Goal: Task Accomplishment & Management: Manage account settings

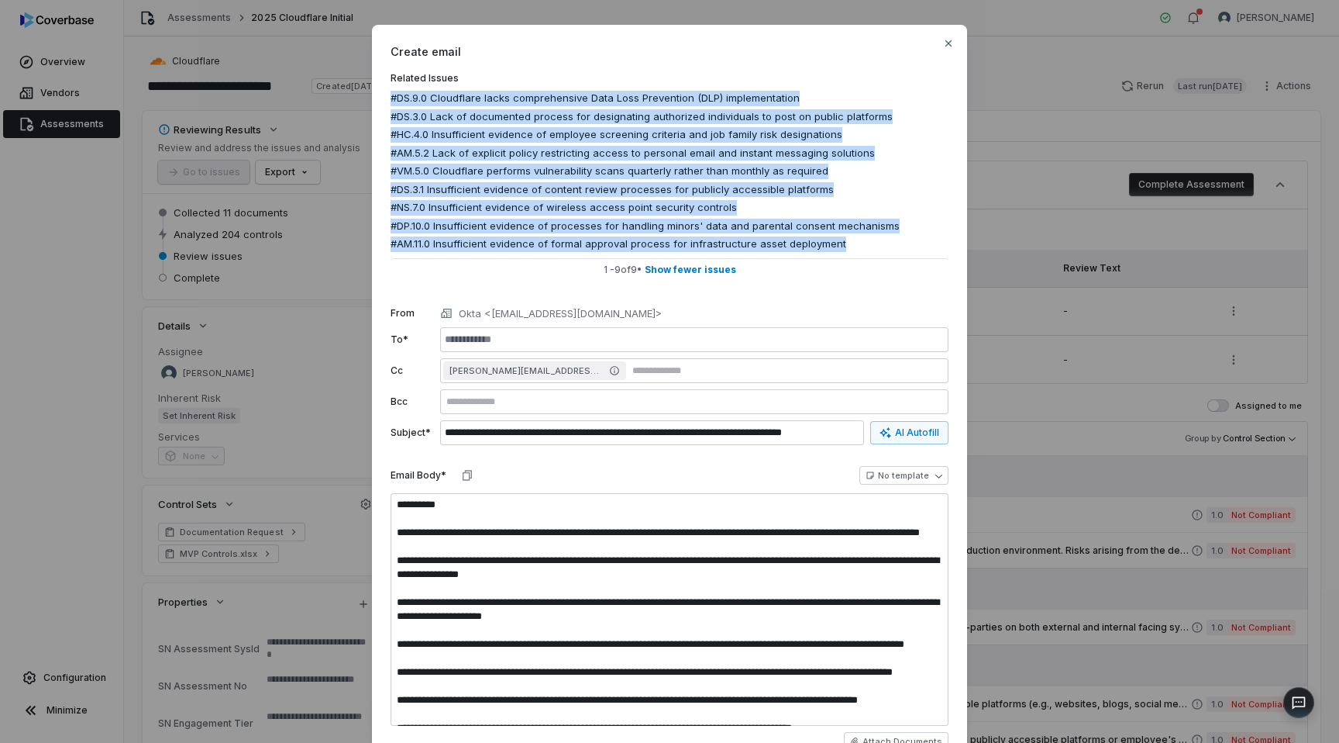
scroll to position [348, 0]
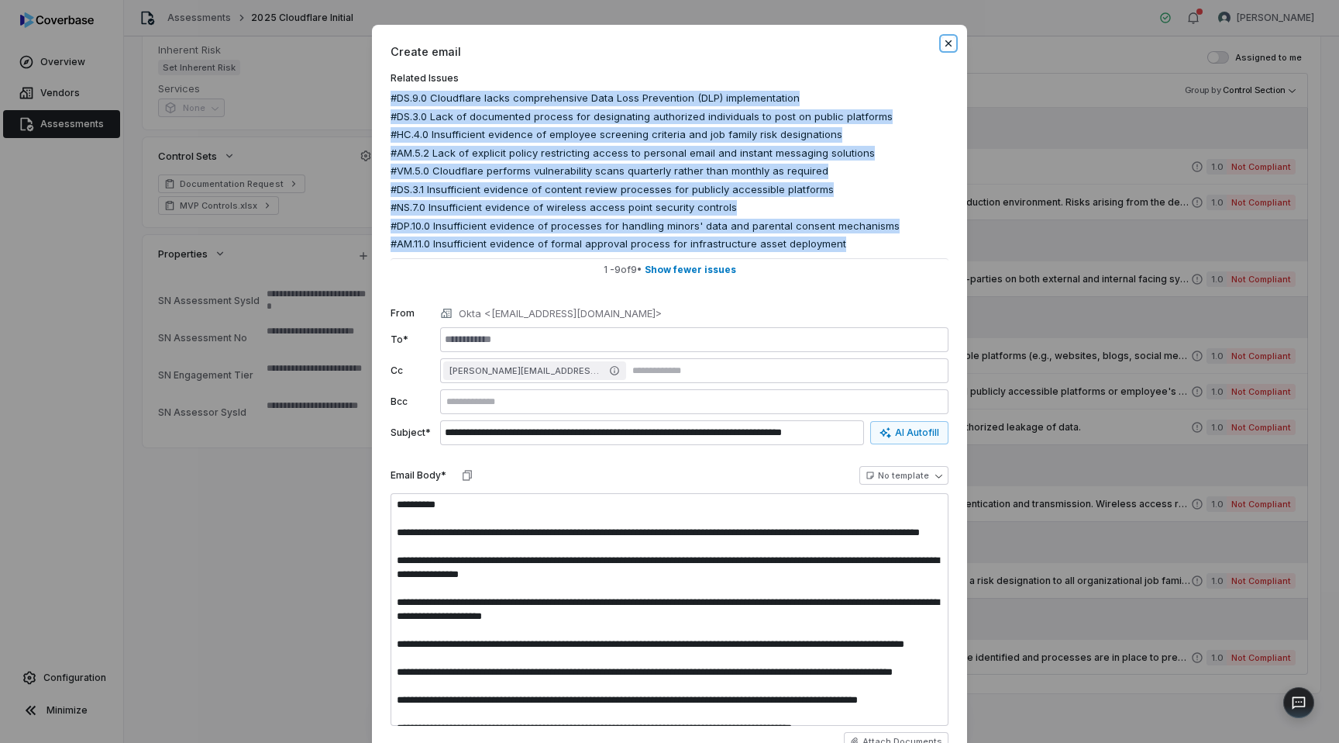
click at [950, 45] on icon "button" at bounding box center [949, 43] width 6 height 6
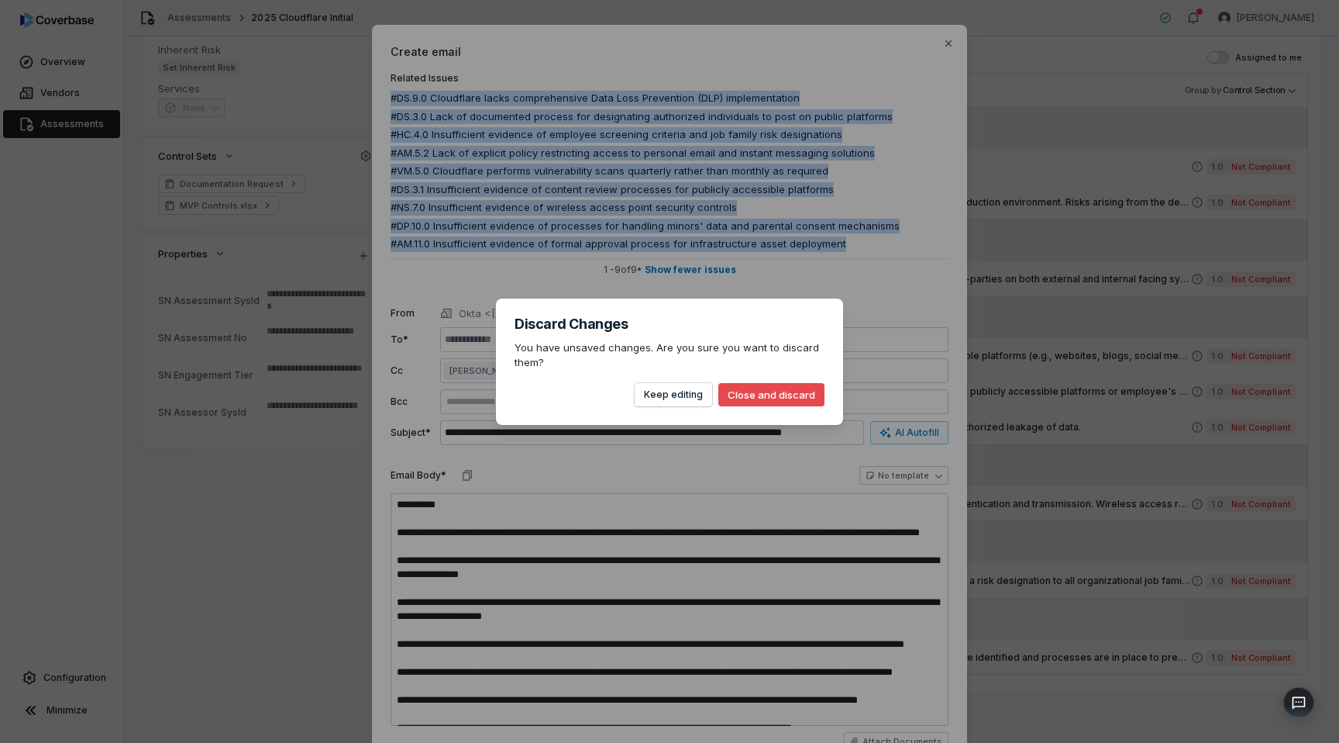
click at [767, 390] on button "Close and discard" at bounding box center [772, 394] width 106 height 23
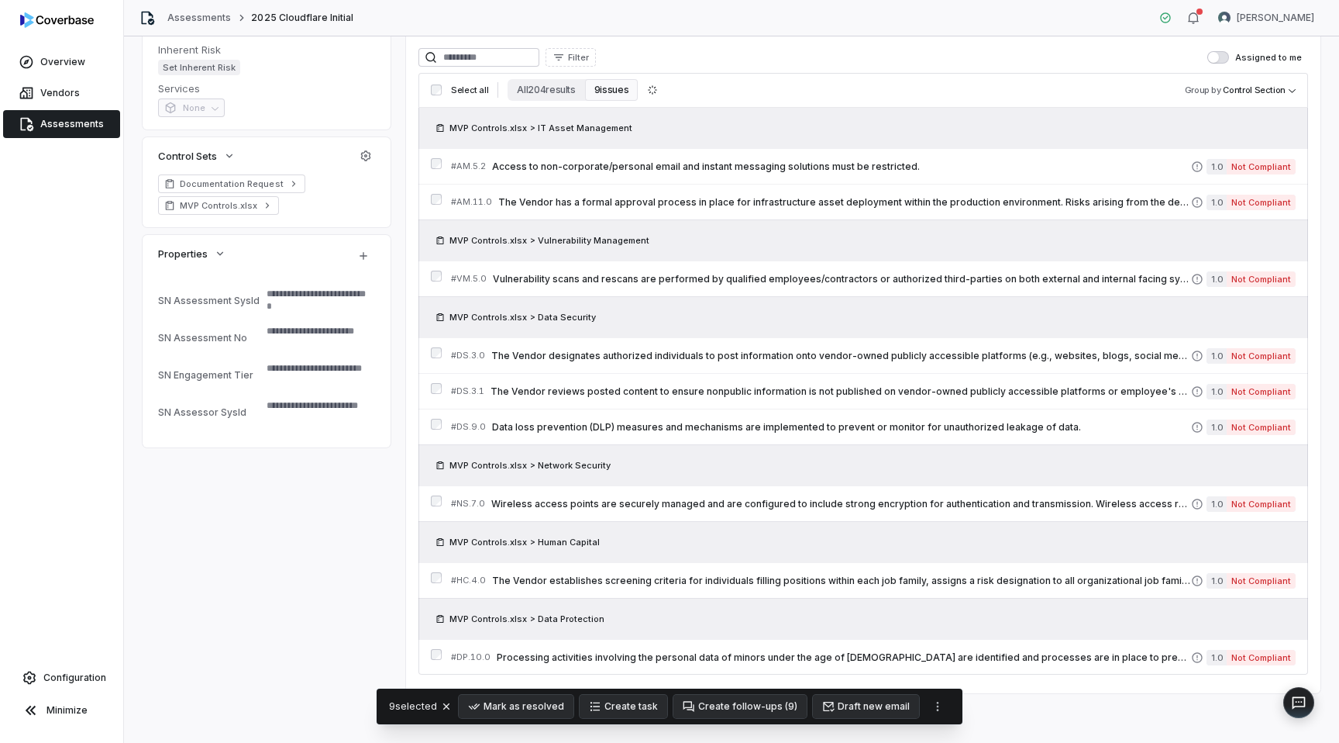
click at [46, 123] on span "Assessments" at bounding box center [72, 124] width 64 height 12
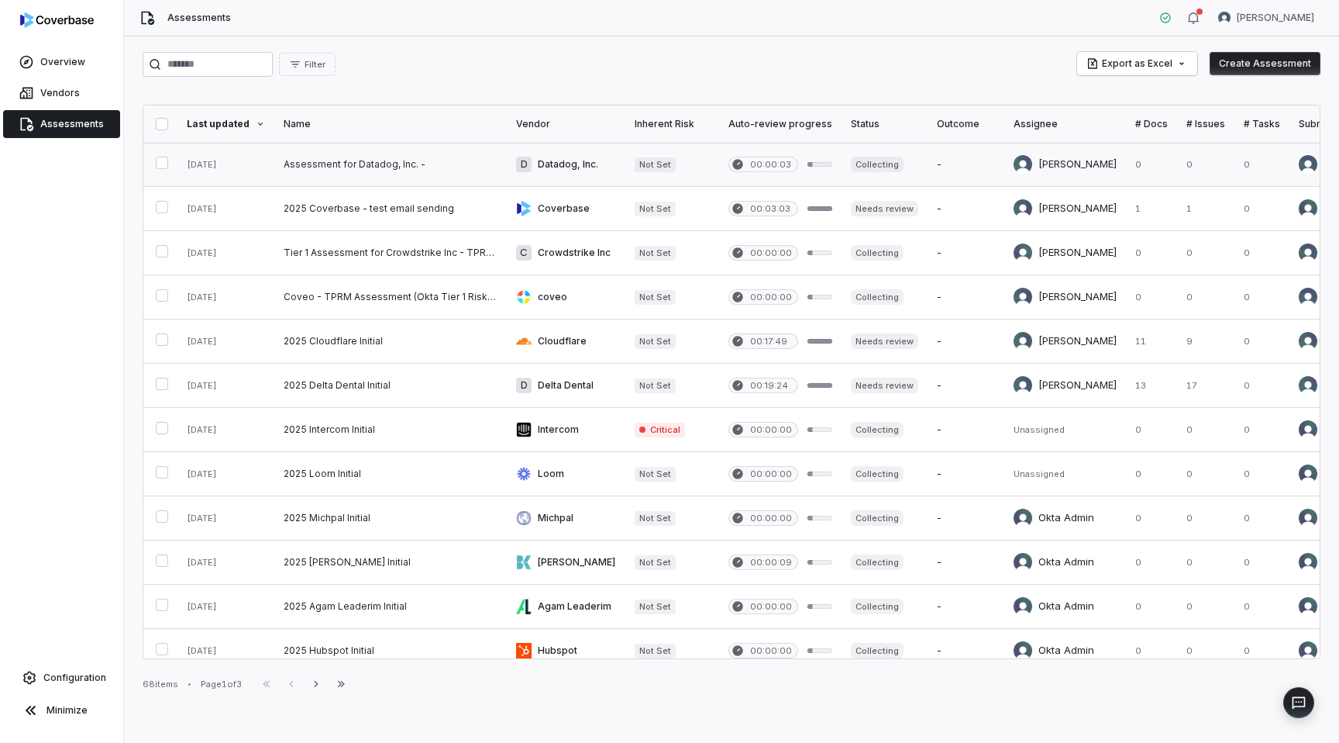
click at [158, 167] on button "button" at bounding box center [162, 163] width 12 height 12
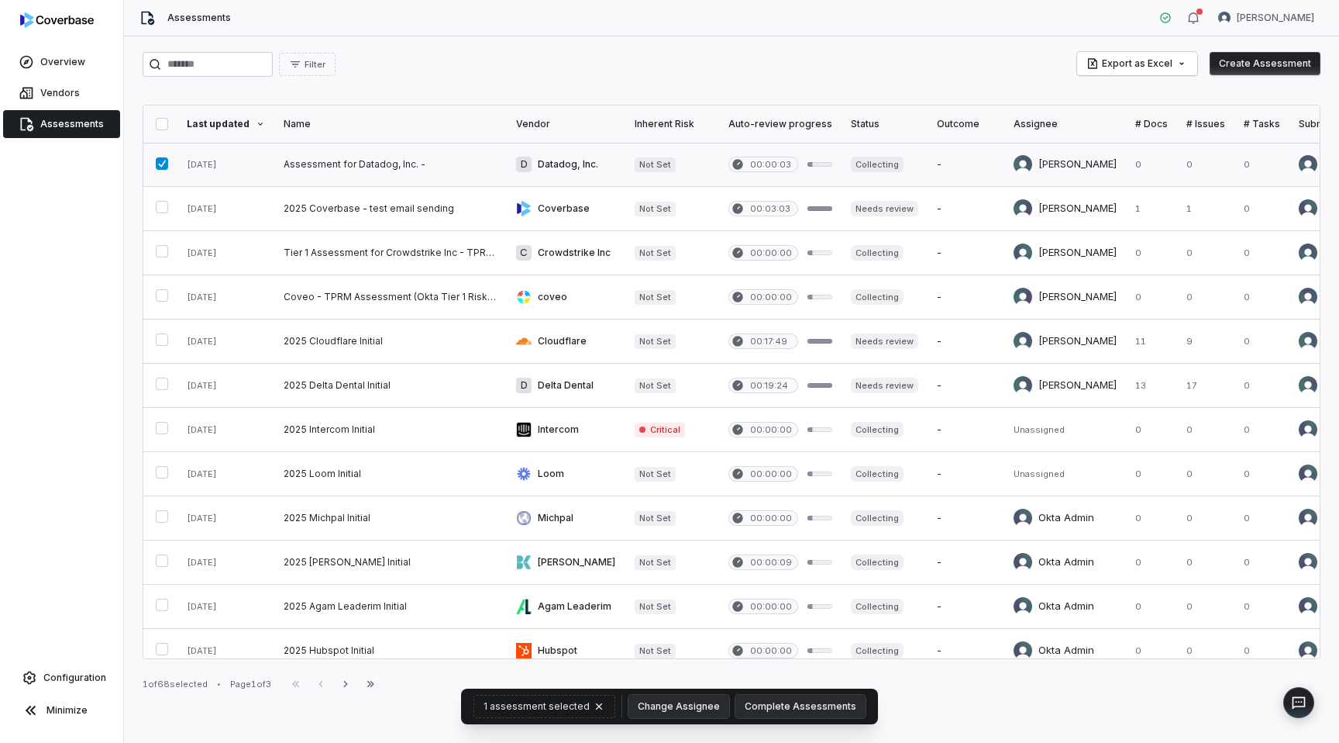
click at [163, 164] on button "button" at bounding box center [162, 163] width 12 height 12
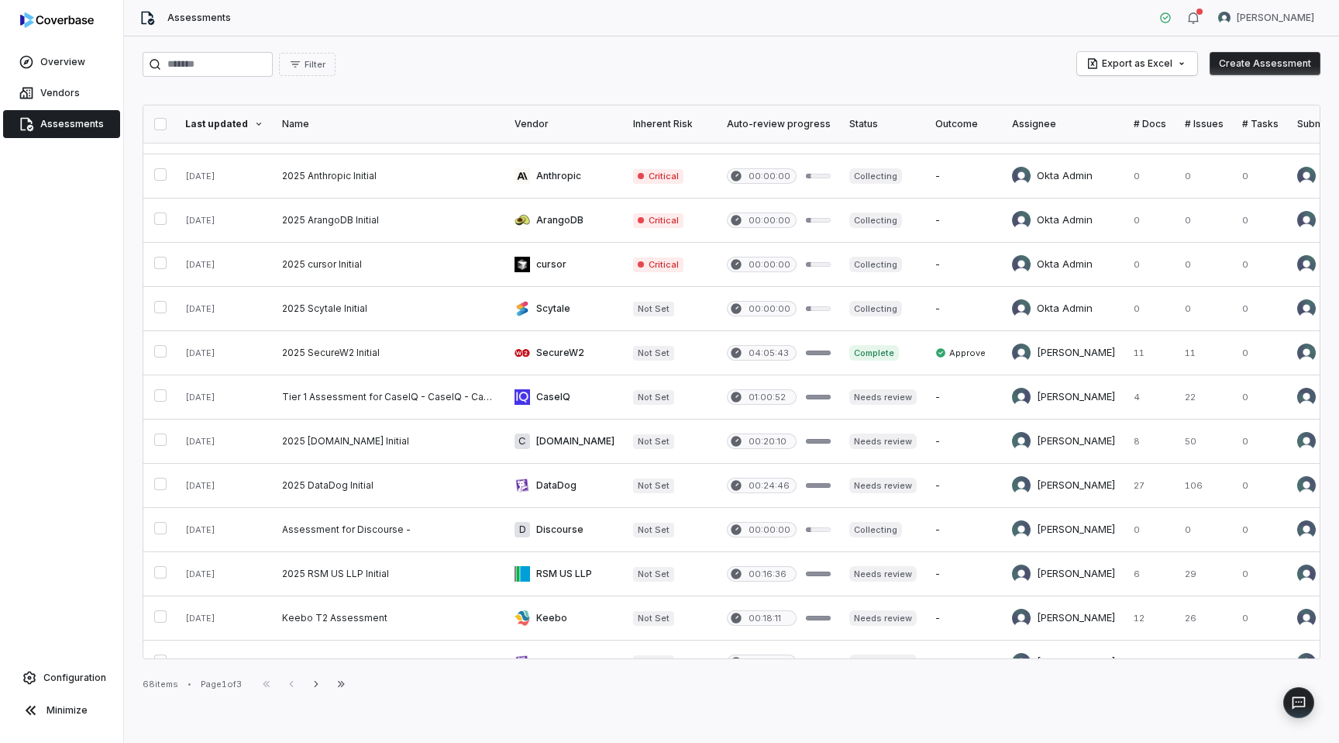
scroll to position [577, 2]
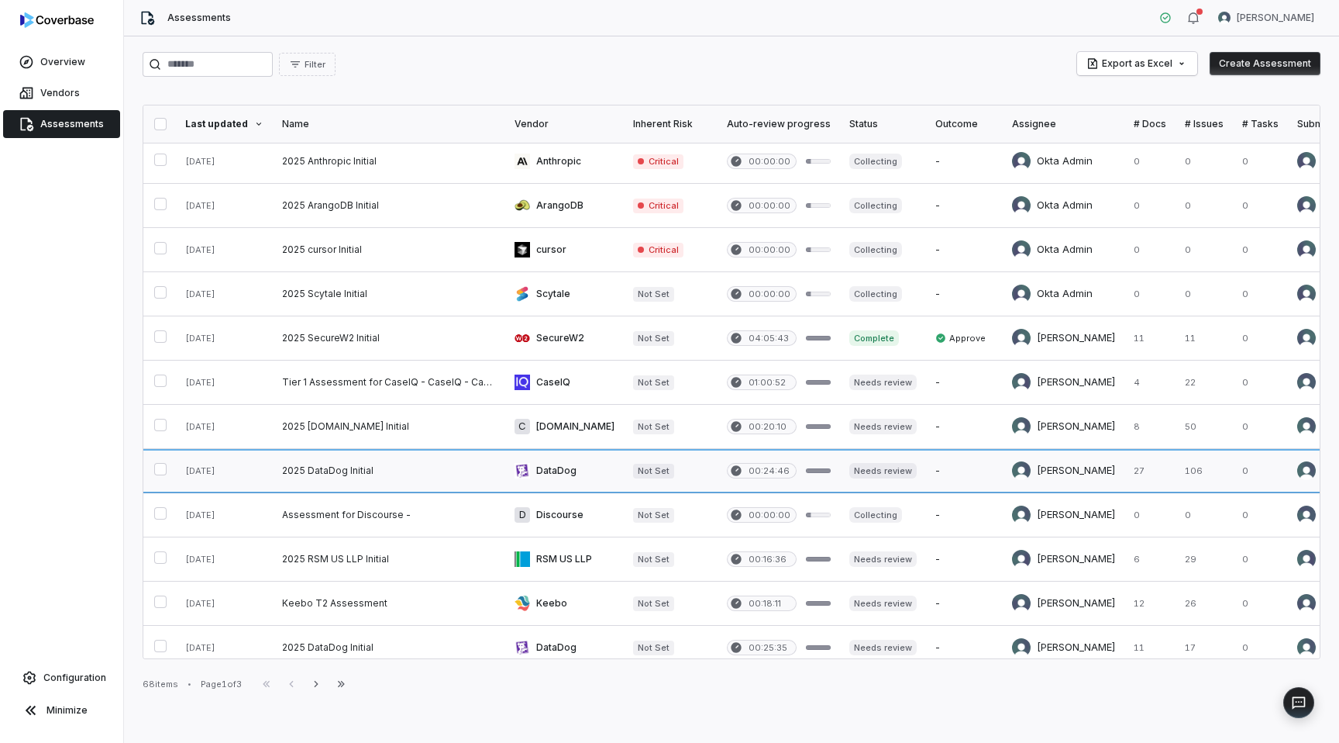
click at [404, 475] on link at bounding box center [389, 470] width 233 height 43
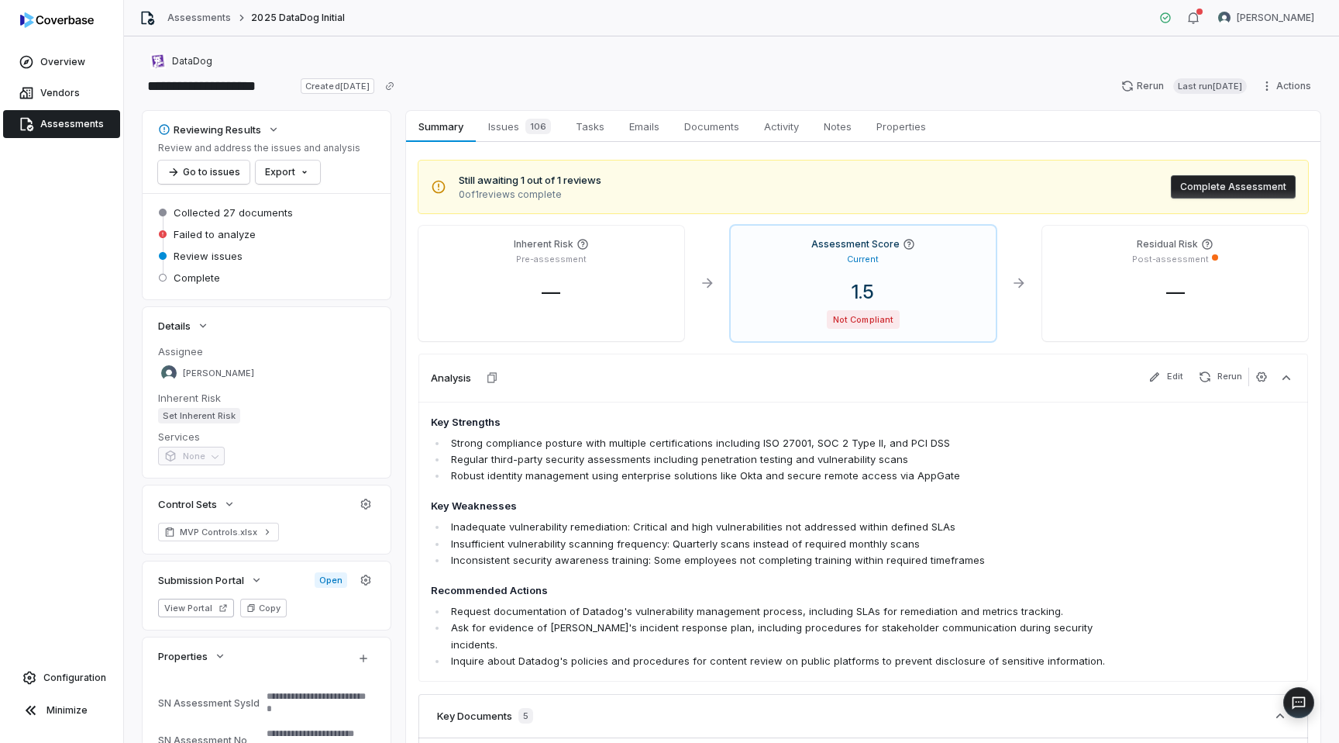
click at [67, 129] on span "Assessments" at bounding box center [72, 124] width 64 height 12
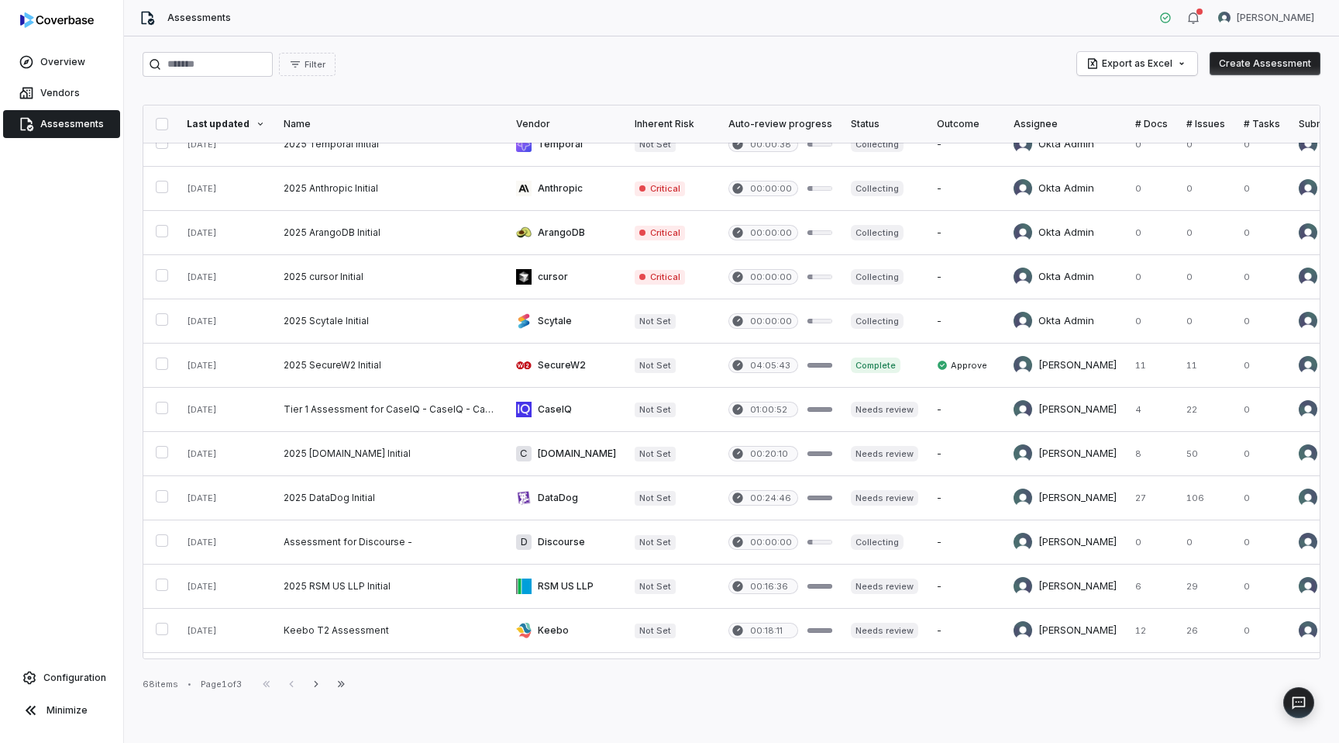
scroll to position [588, 0]
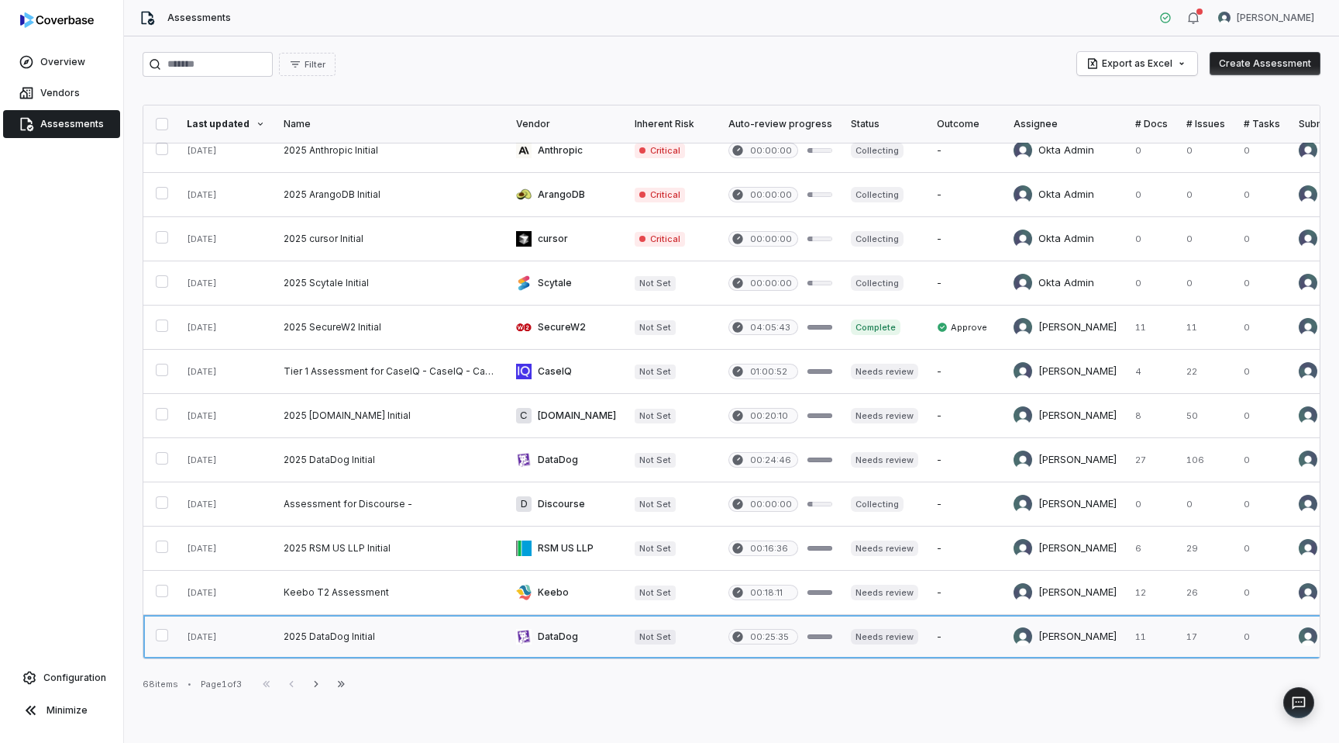
click at [412, 639] on link at bounding box center [390, 636] width 233 height 43
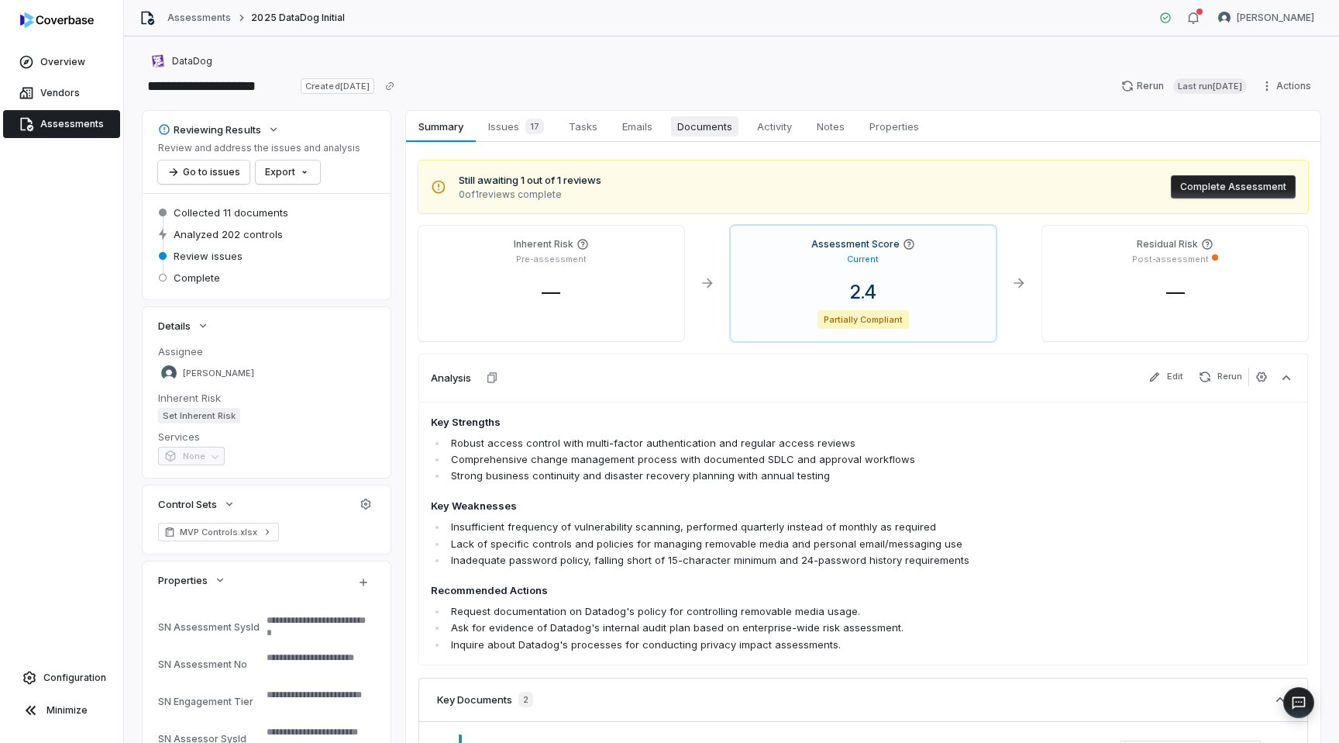
click at [687, 122] on span "Documents" at bounding box center [704, 126] width 67 height 20
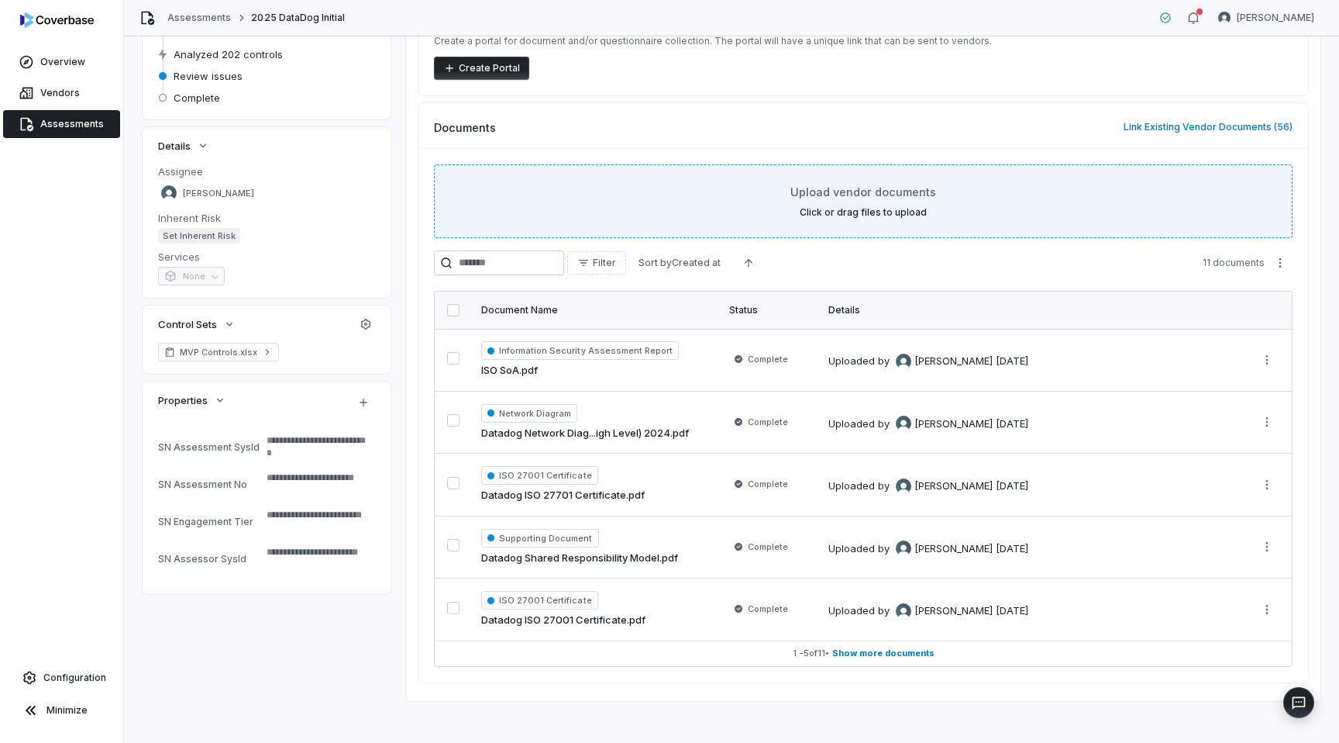
scroll to position [187, 0]
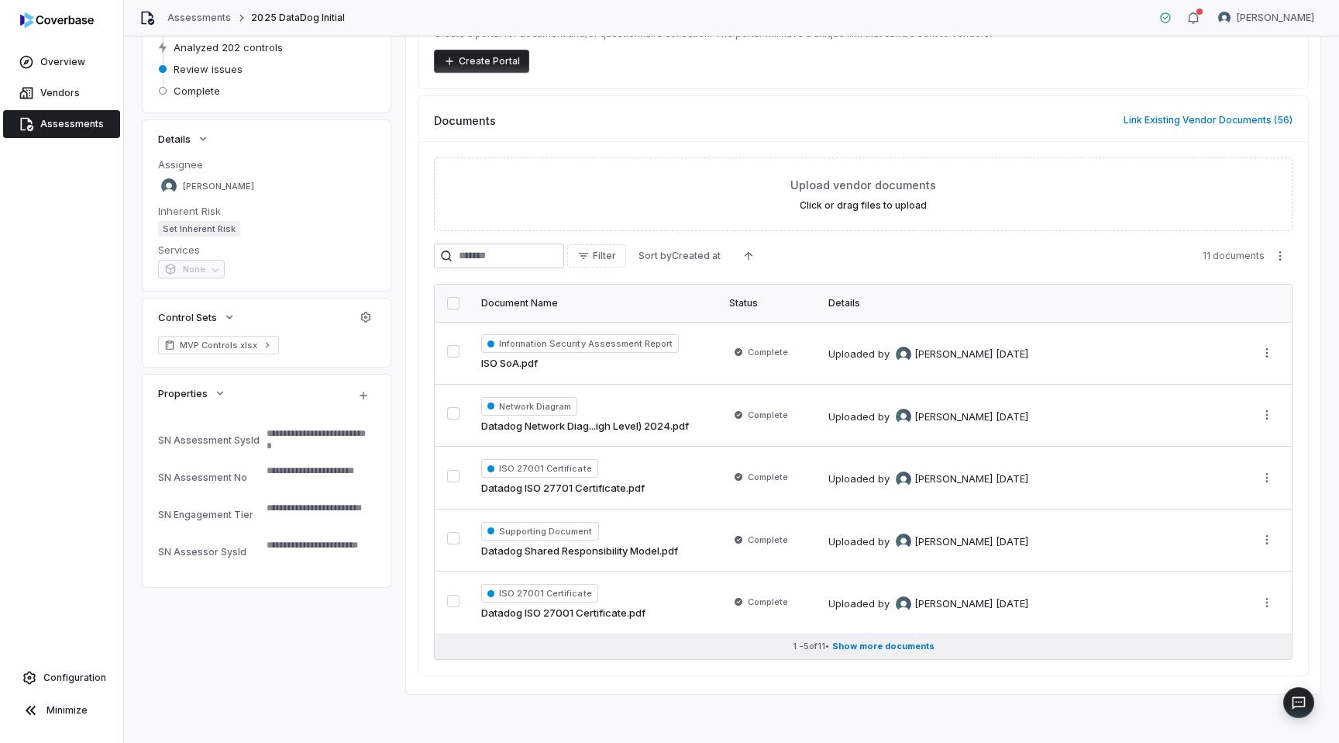
click at [898, 647] on span "Show more documents" at bounding box center [883, 646] width 102 height 12
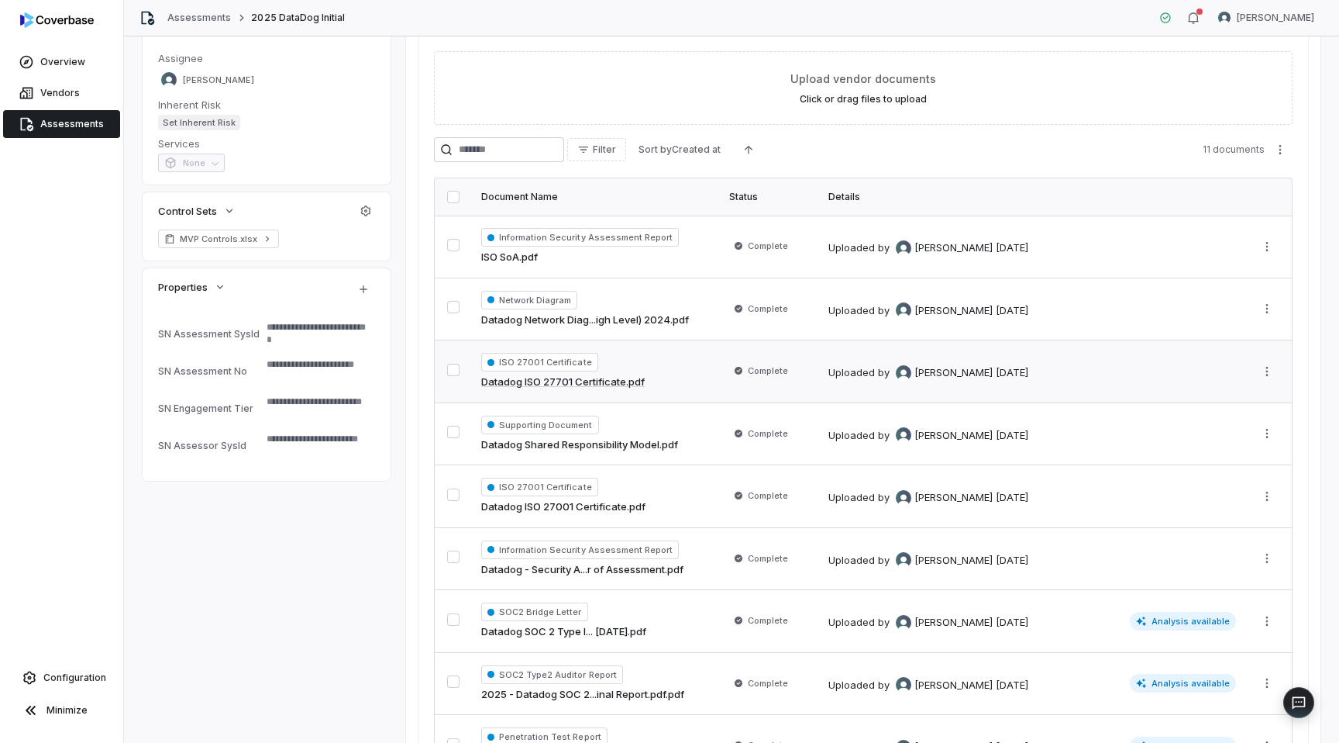
scroll to position [385, 0]
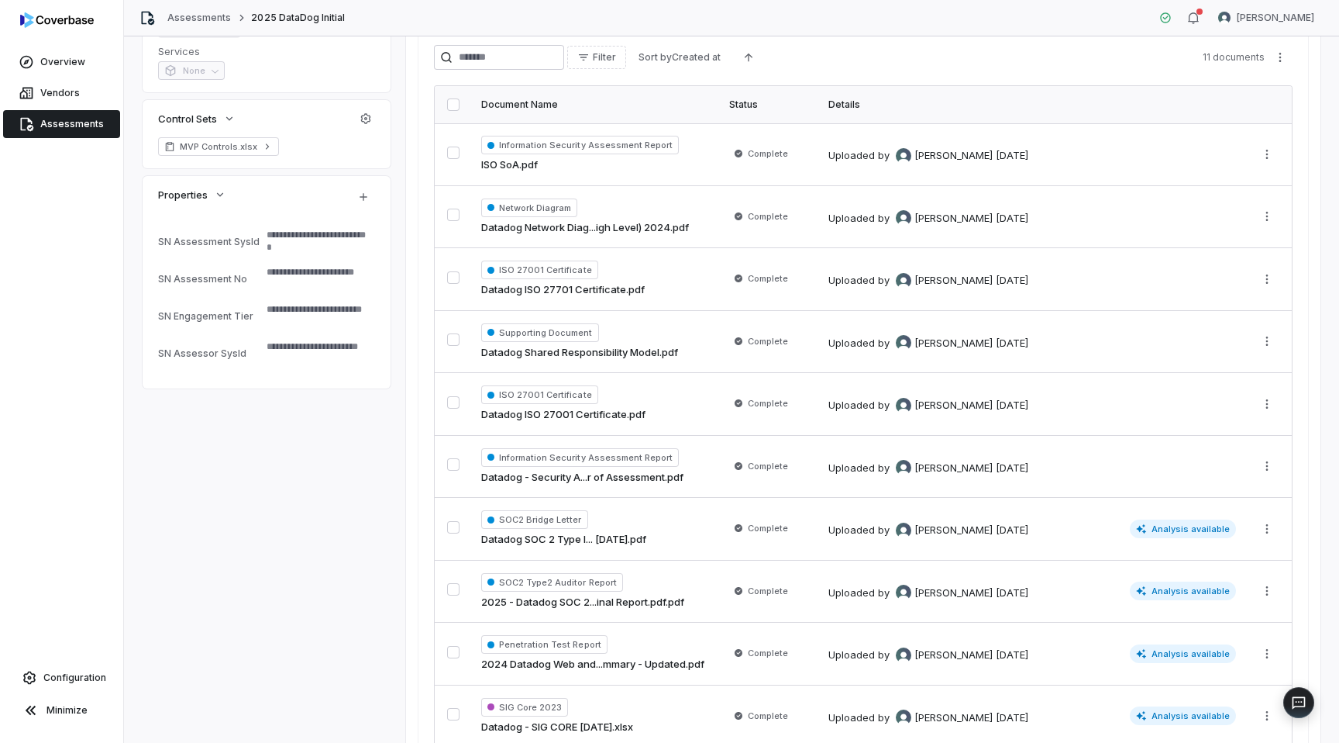
click at [451, 102] on button "button" at bounding box center [453, 104] width 12 height 12
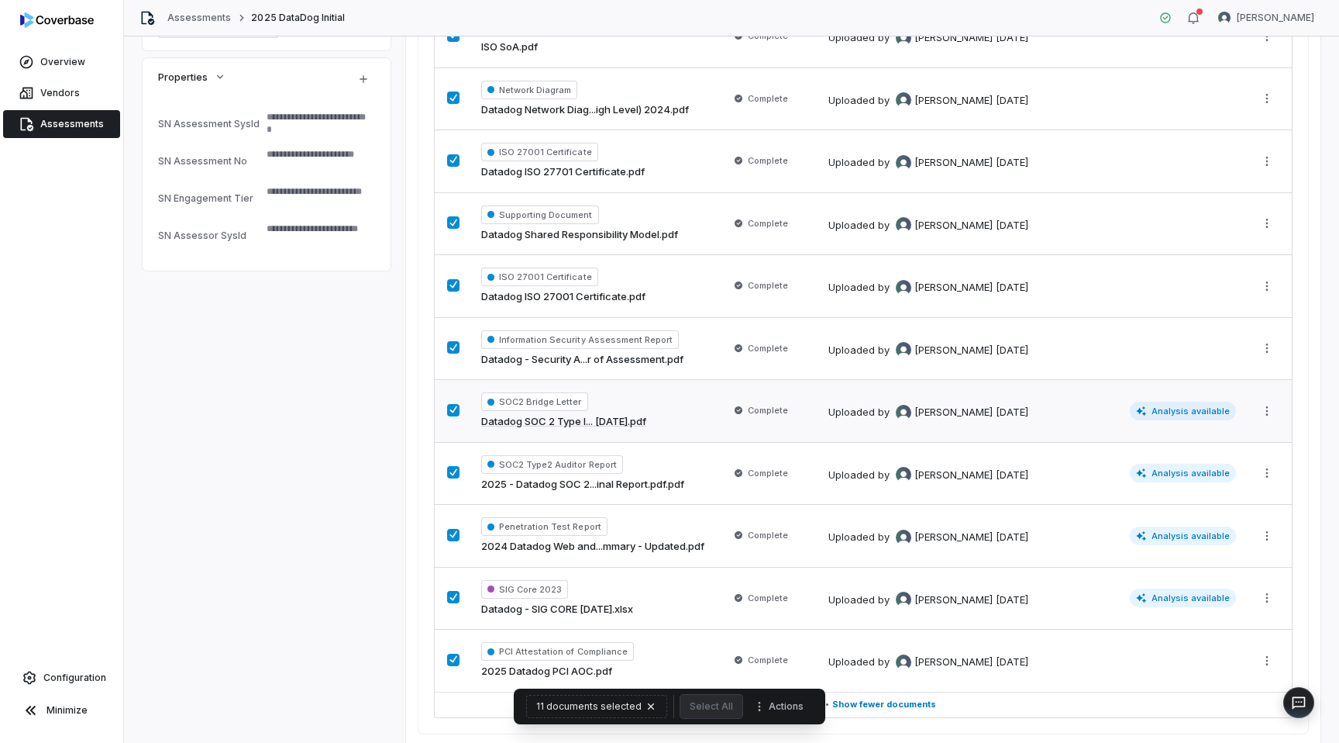
scroll to position [528, 0]
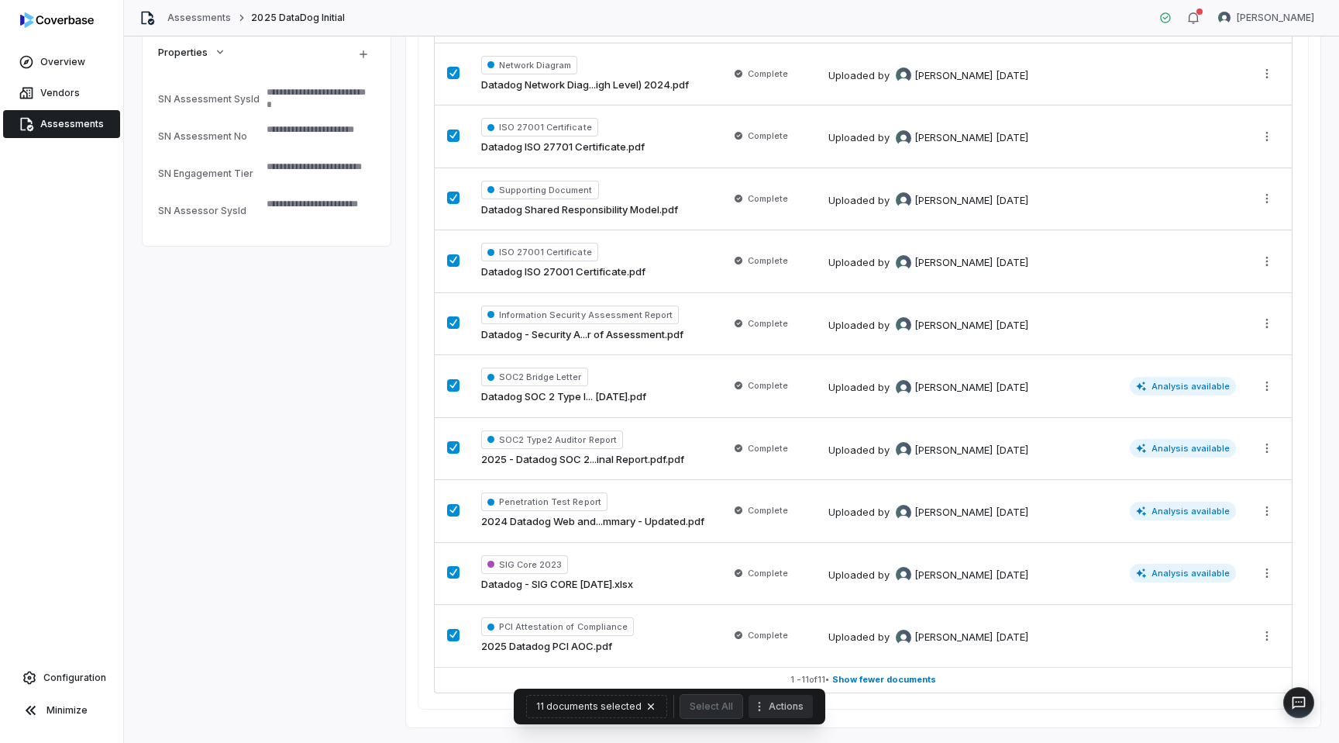
click at [753, 708] on icon "More actions" at bounding box center [759, 706] width 12 height 12
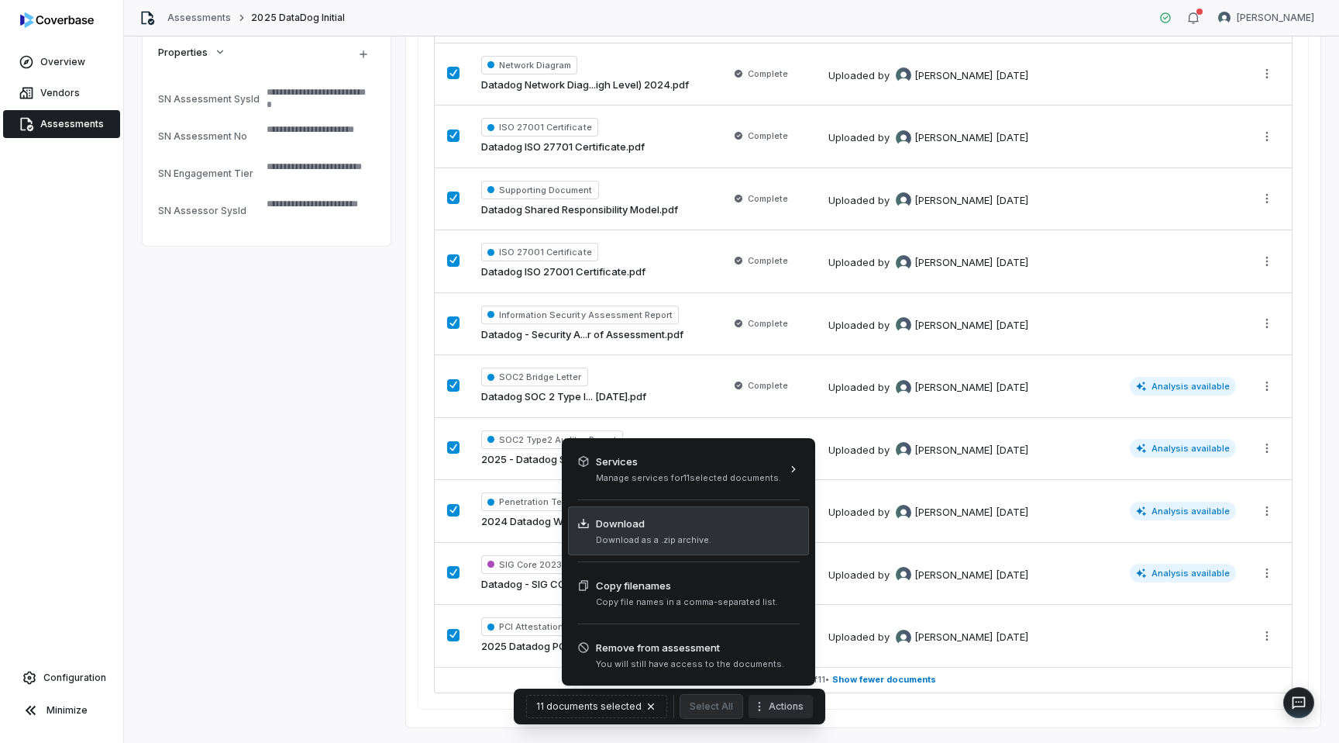
click at [682, 540] on span "Download as a .zip archive." at bounding box center [653, 540] width 115 height 12
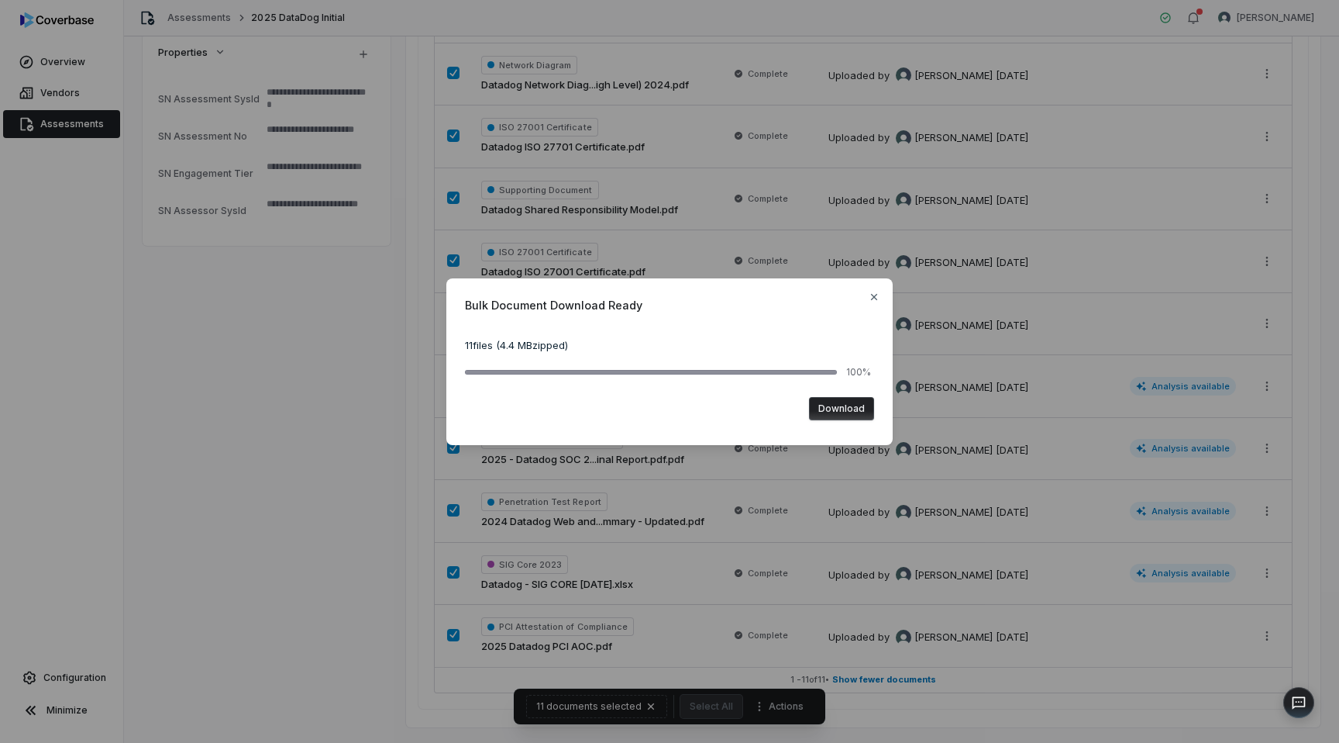
click at [825, 411] on button "Download" at bounding box center [841, 408] width 65 height 23
click at [873, 298] on icon "button" at bounding box center [874, 297] width 6 height 6
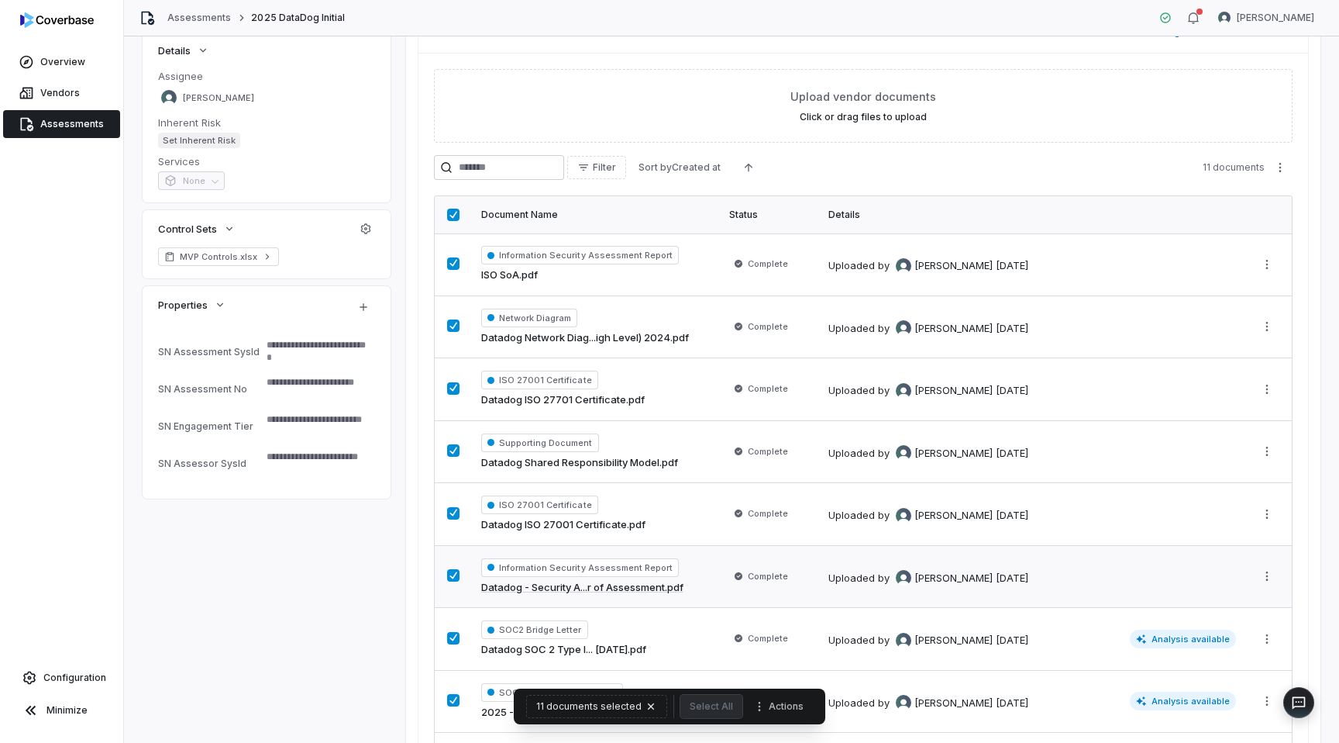
scroll to position [0, 0]
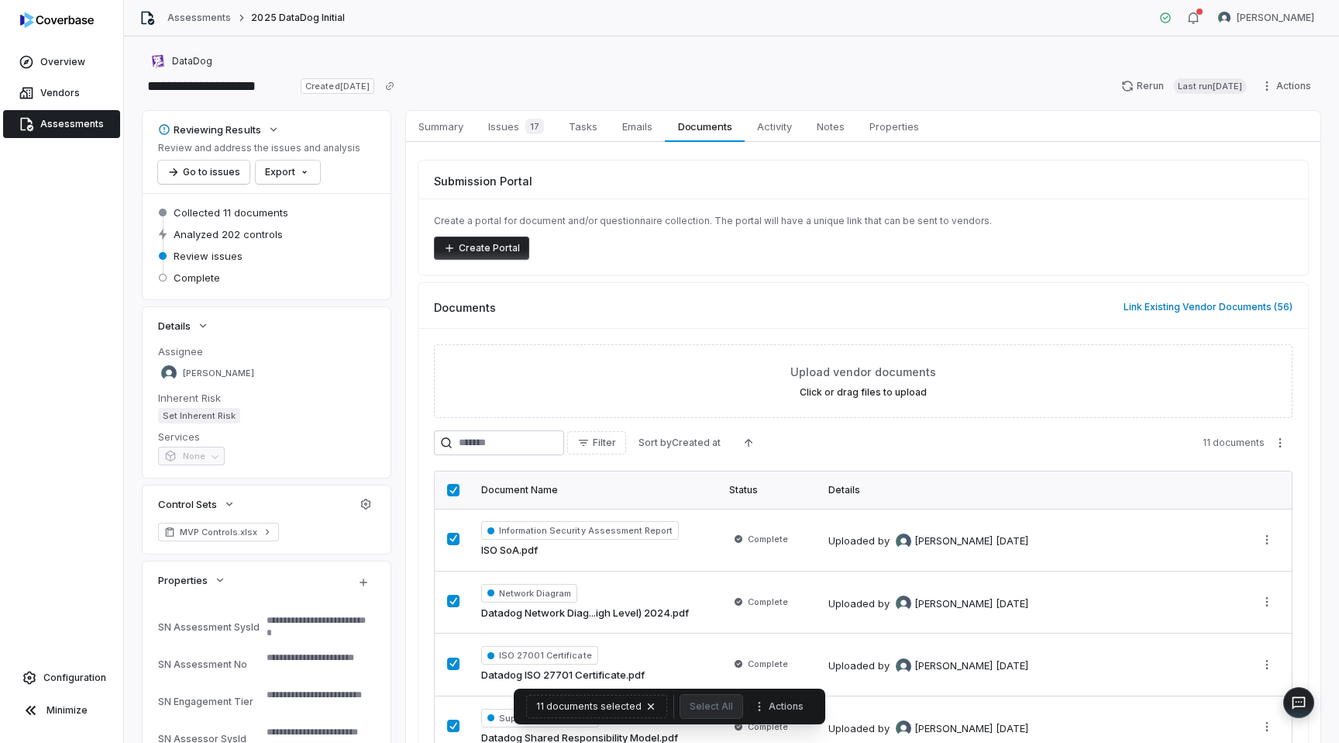
click at [85, 122] on span "Assessments" at bounding box center [72, 124] width 64 height 12
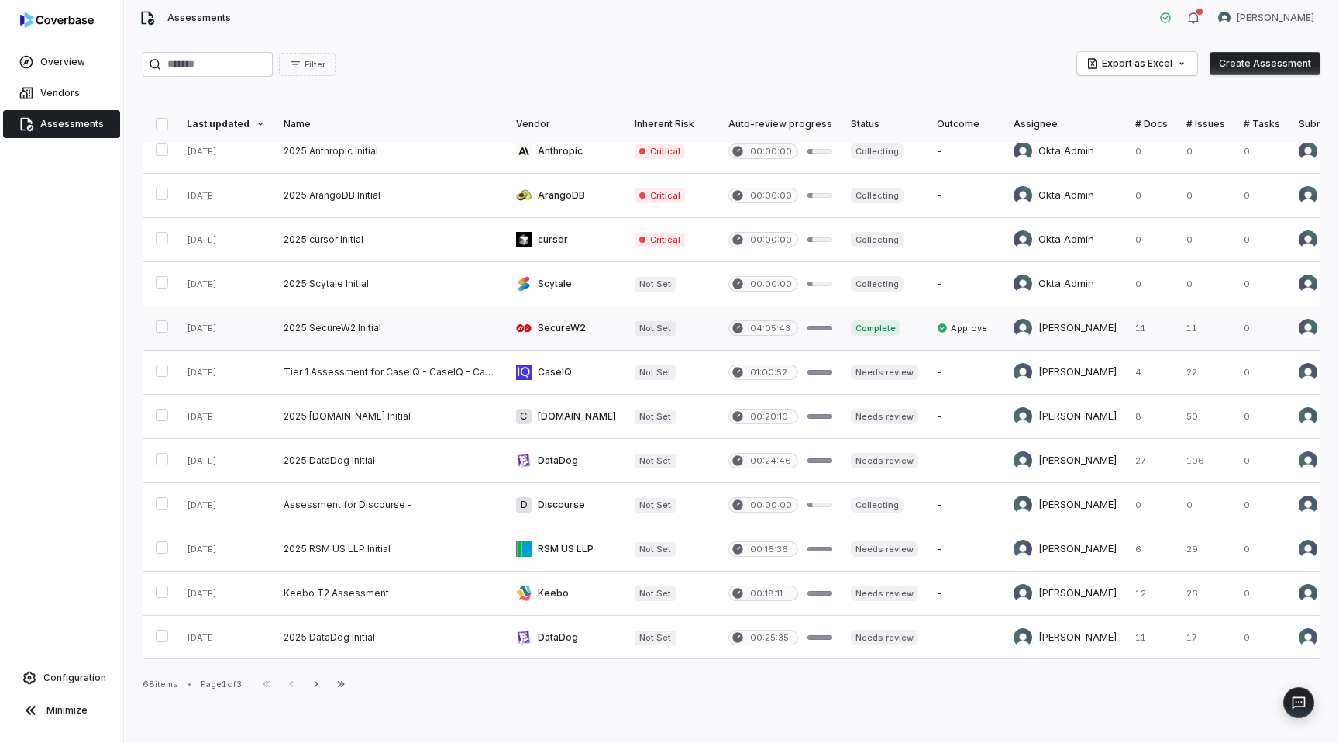
scroll to position [588, 0]
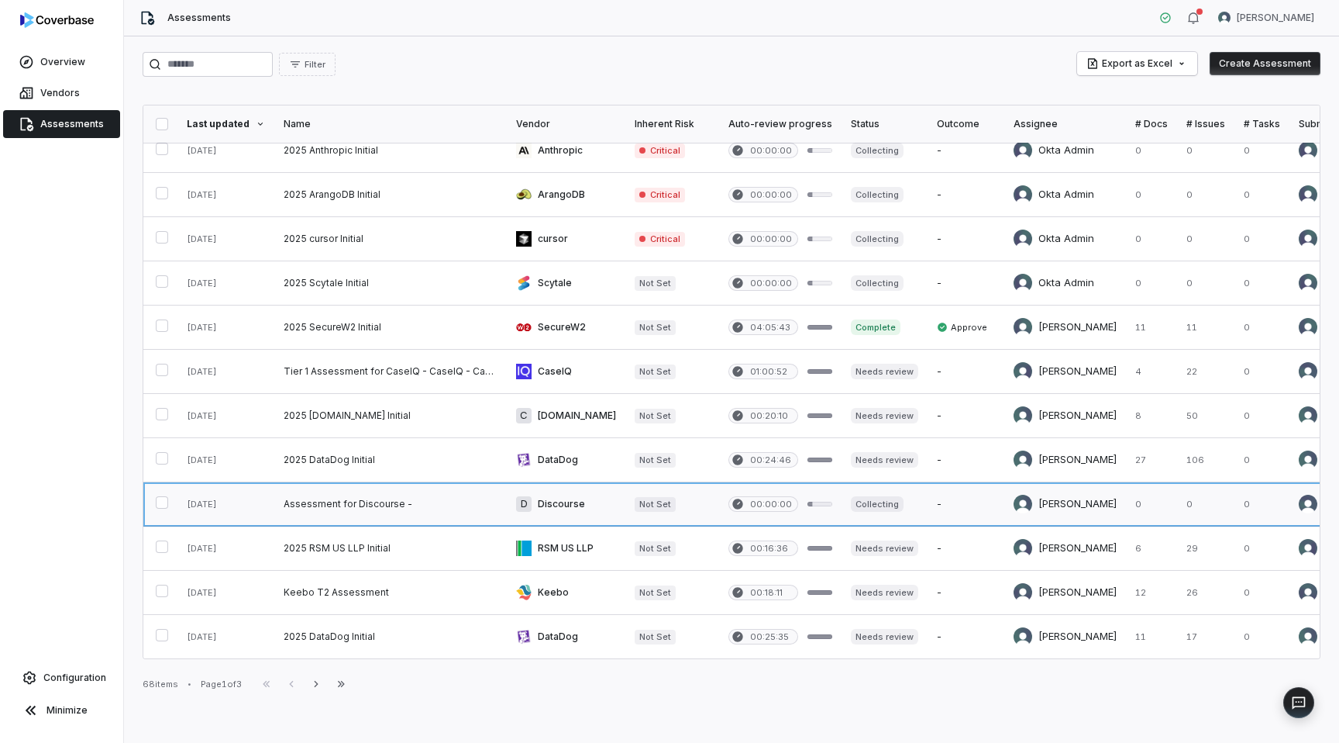
click at [410, 505] on link at bounding box center [390, 503] width 233 height 43
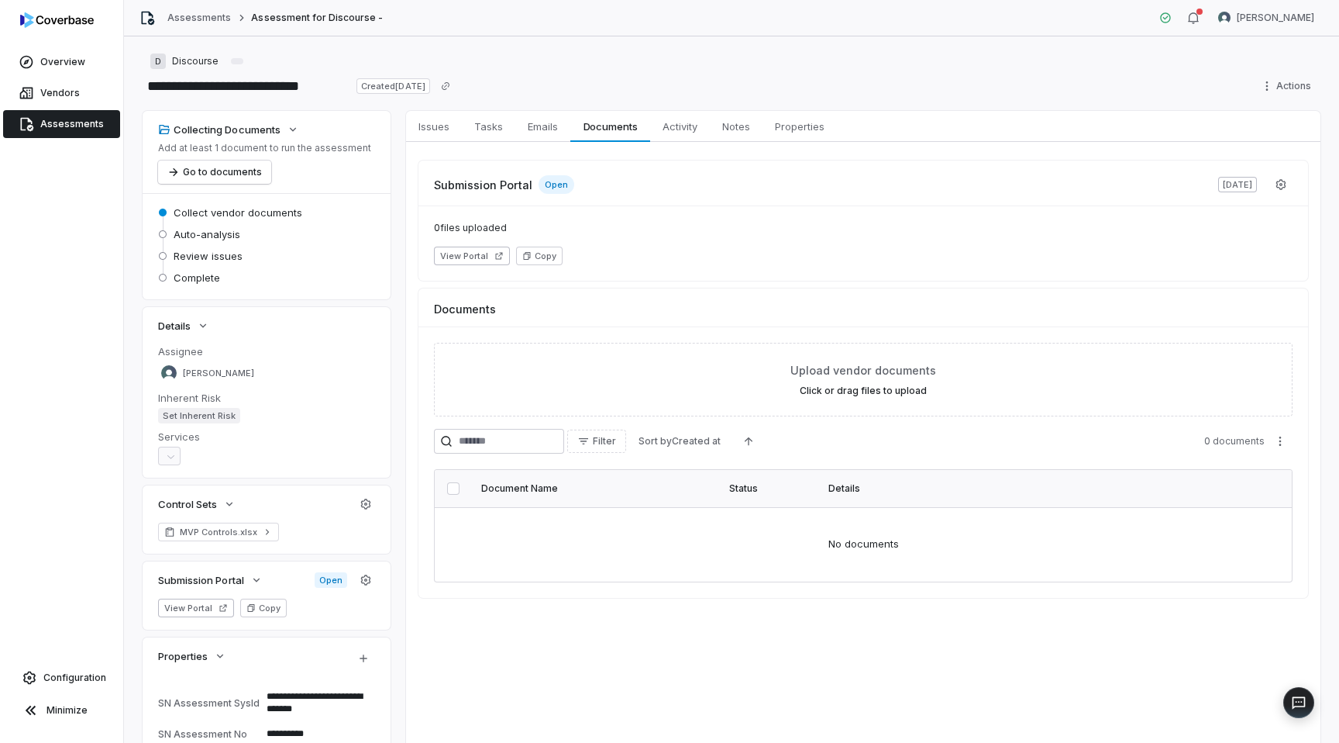
click at [557, 187] on span "Open" at bounding box center [557, 184] width 36 height 19
click at [473, 257] on button "View Portal" at bounding box center [472, 255] width 76 height 19
click at [676, 123] on span "Activity" at bounding box center [680, 126] width 47 height 20
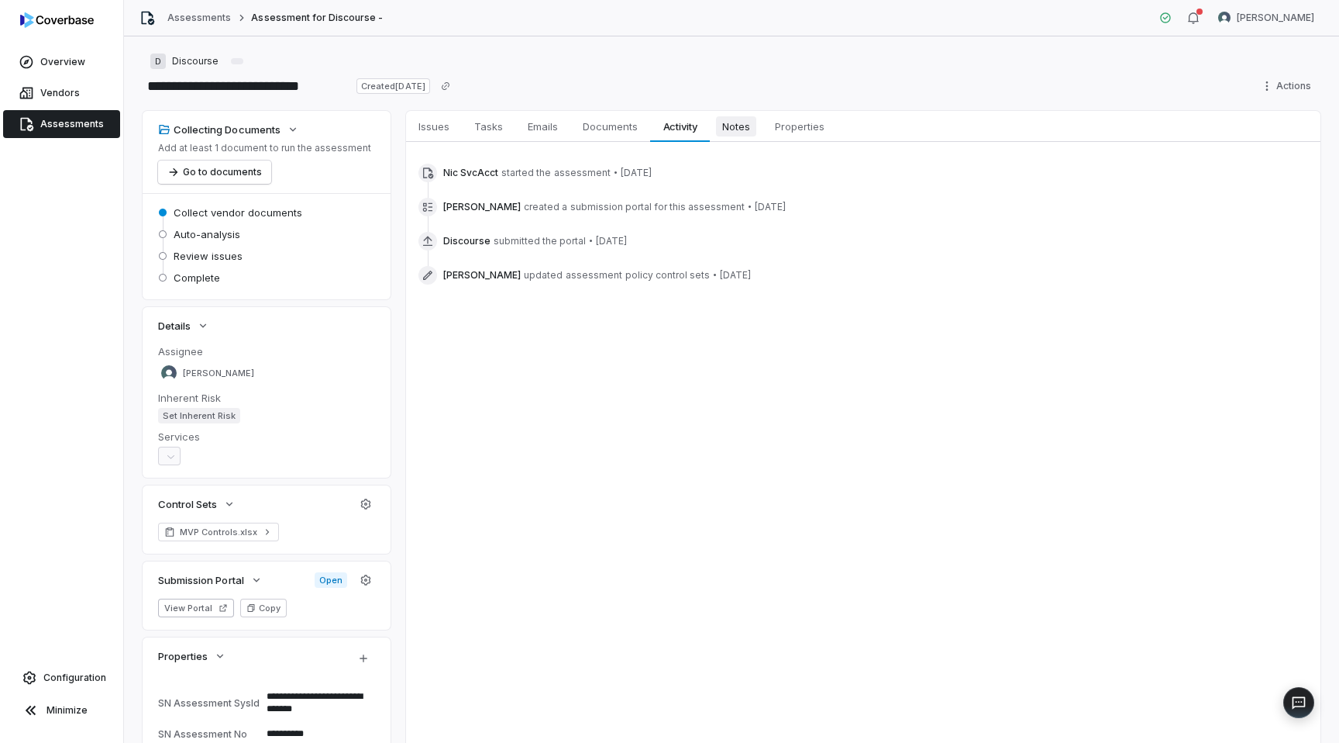
click at [733, 133] on span "Notes" at bounding box center [736, 126] width 40 height 20
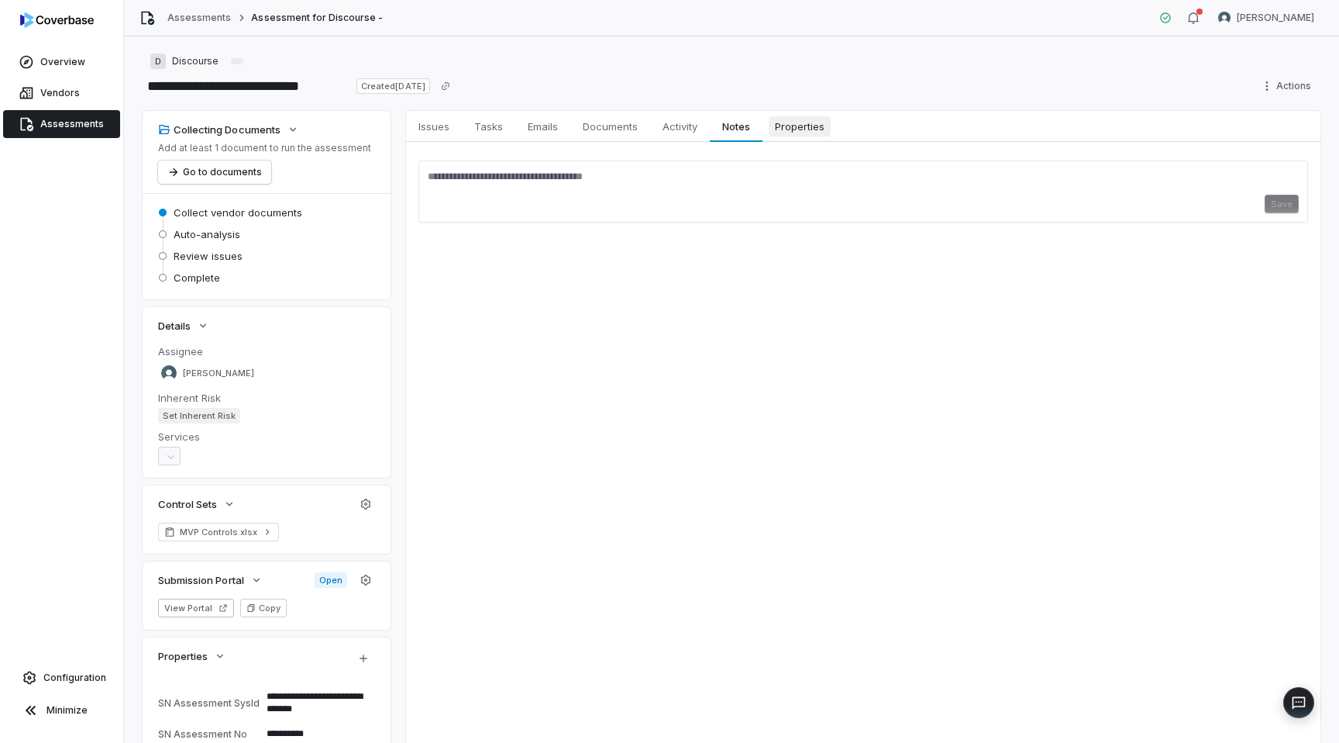
click at [796, 129] on span "Properties" at bounding box center [800, 126] width 62 height 20
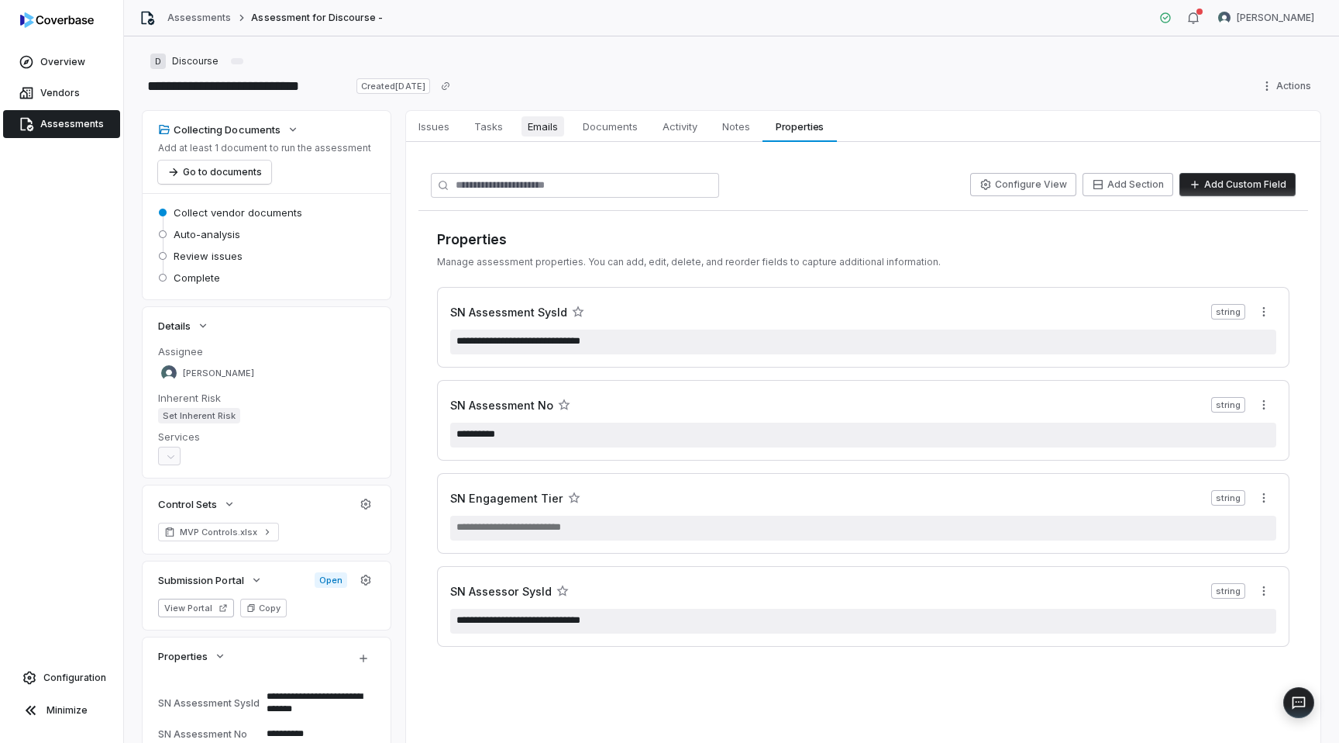
click at [535, 126] on span "Emails" at bounding box center [543, 126] width 43 height 20
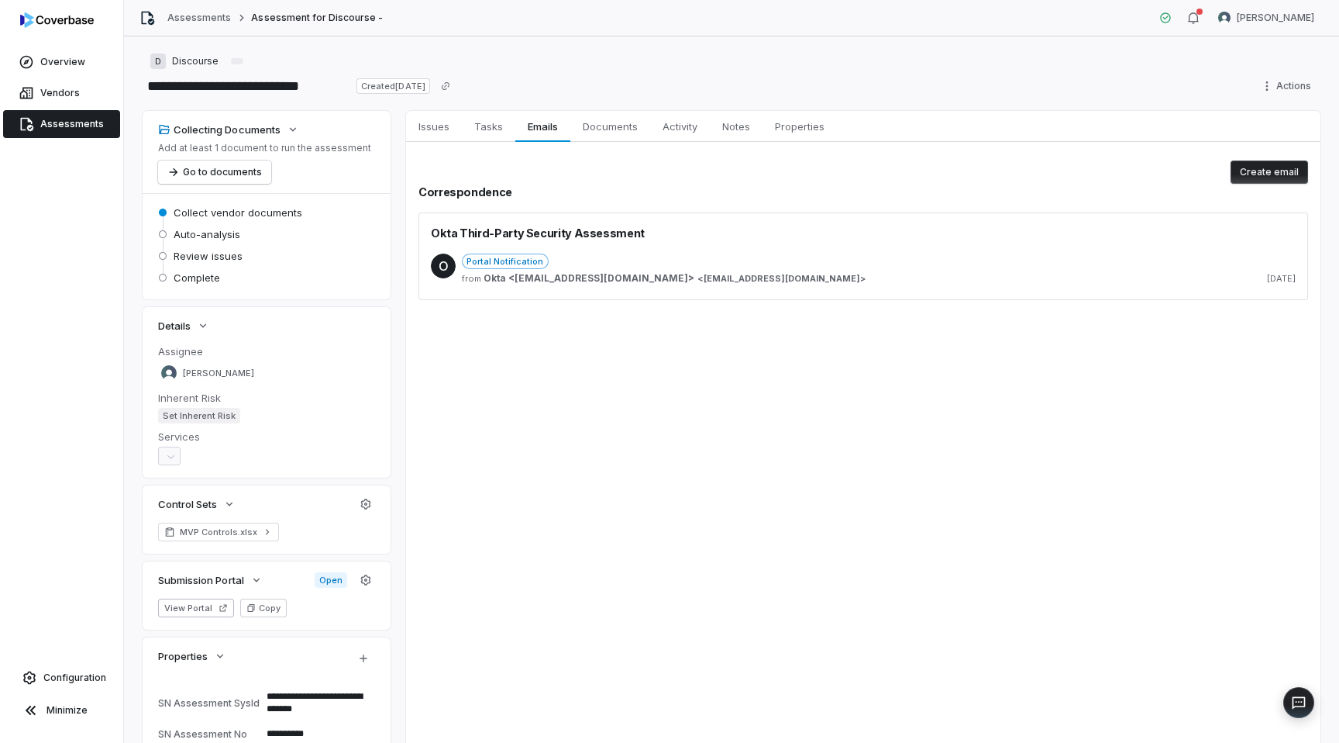
click at [551, 264] on div "Portal Notification" at bounding box center [879, 261] width 834 height 16
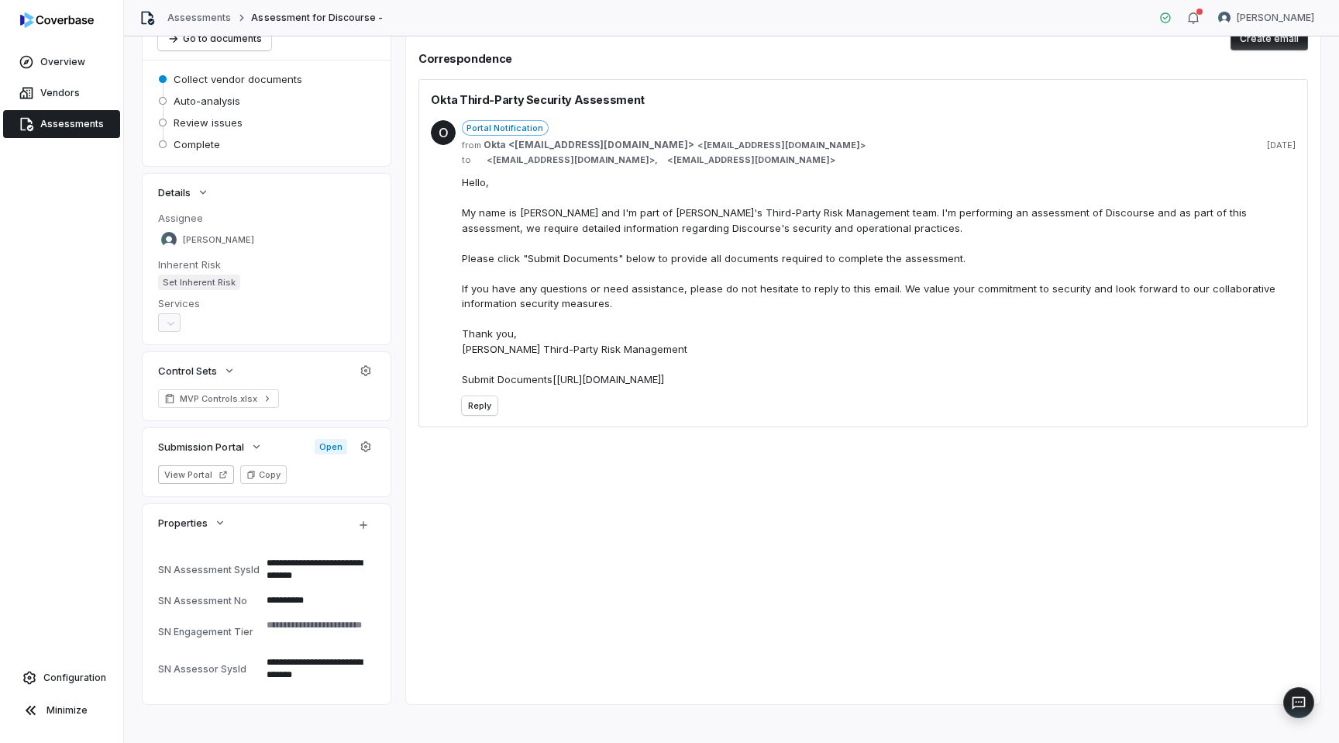
scroll to position [144, 0]
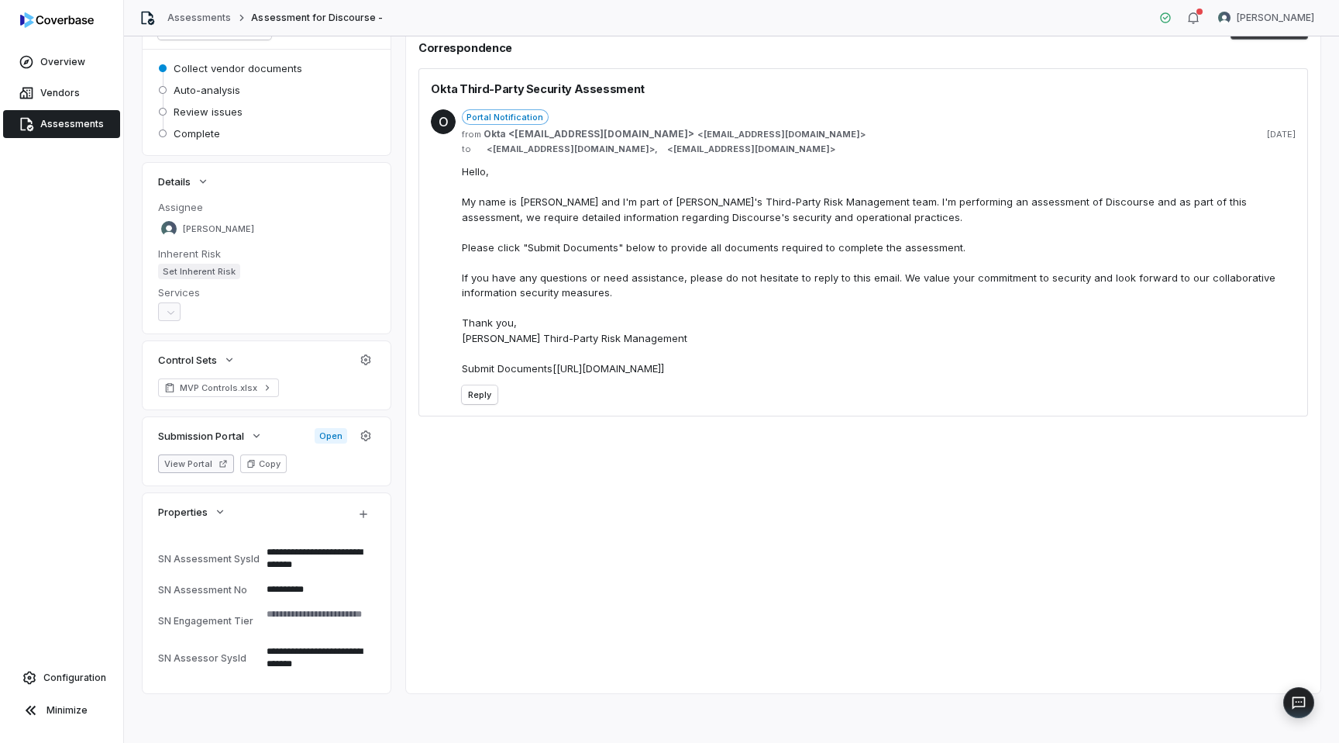
click at [221, 464] on icon "button" at bounding box center [223, 463] width 7 height 7
click at [333, 435] on span "Open" at bounding box center [331, 436] width 33 height 16
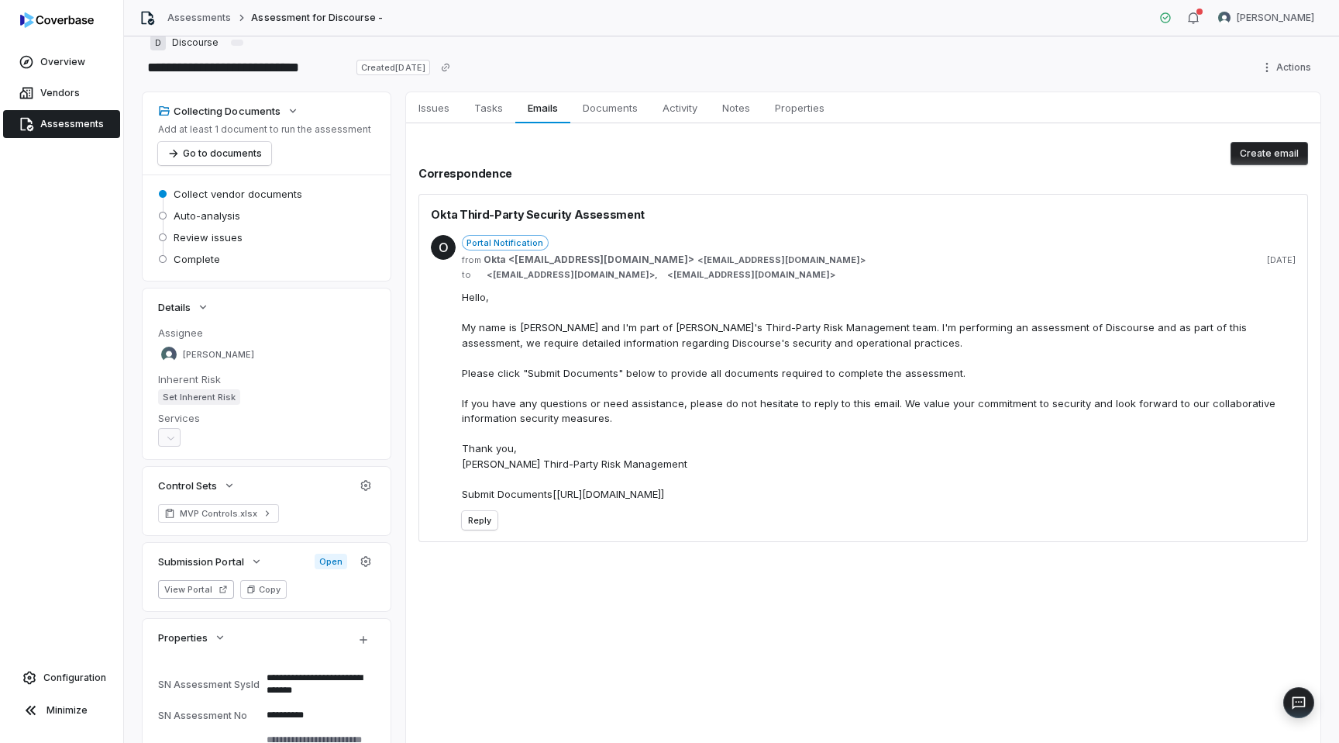
scroll to position [0, 0]
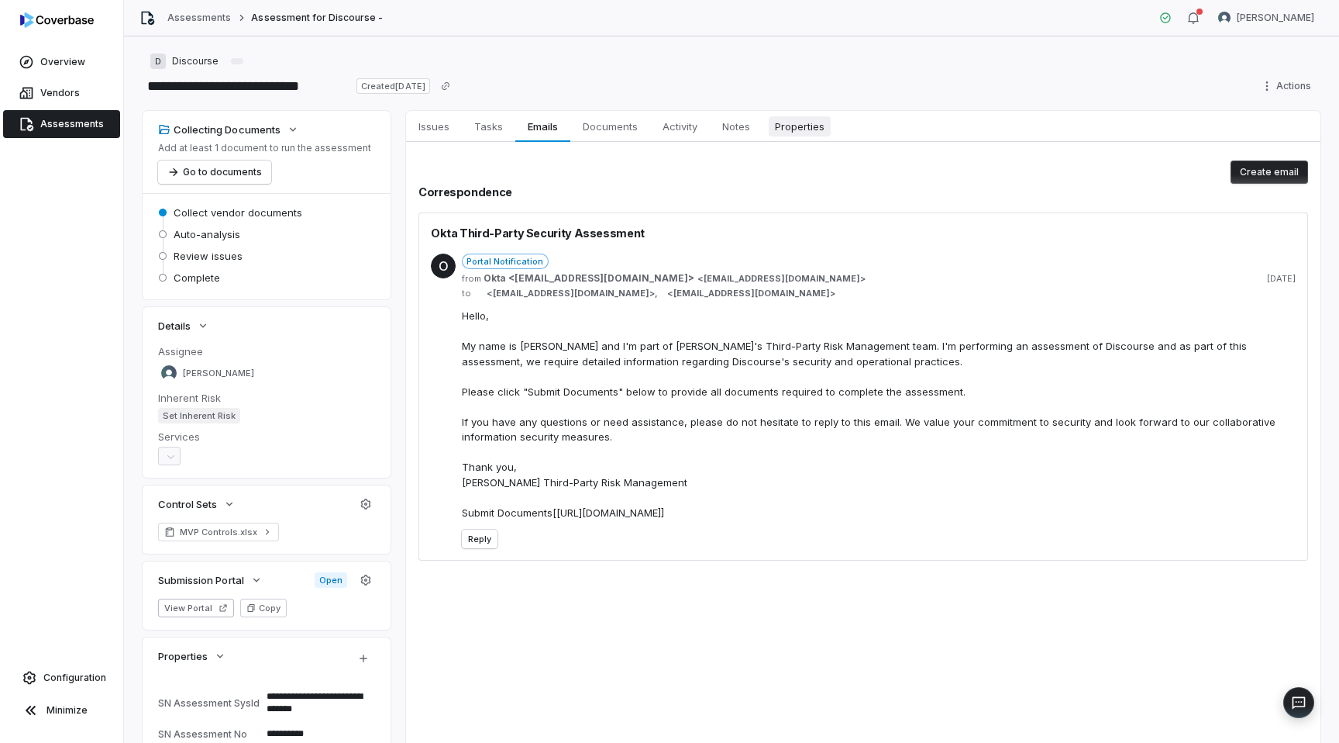
click at [770, 132] on link "Properties Properties" at bounding box center [800, 126] width 74 height 31
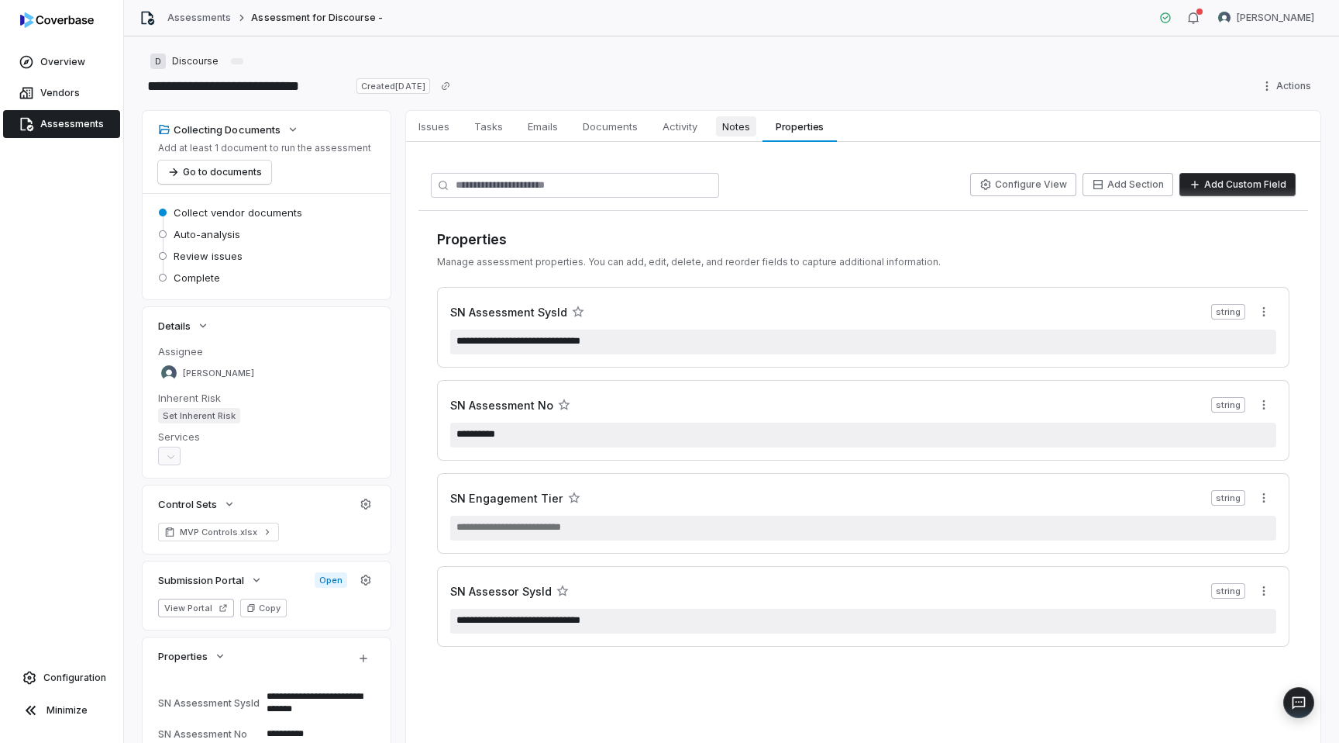
click at [735, 132] on span "Notes" at bounding box center [736, 126] width 40 height 20
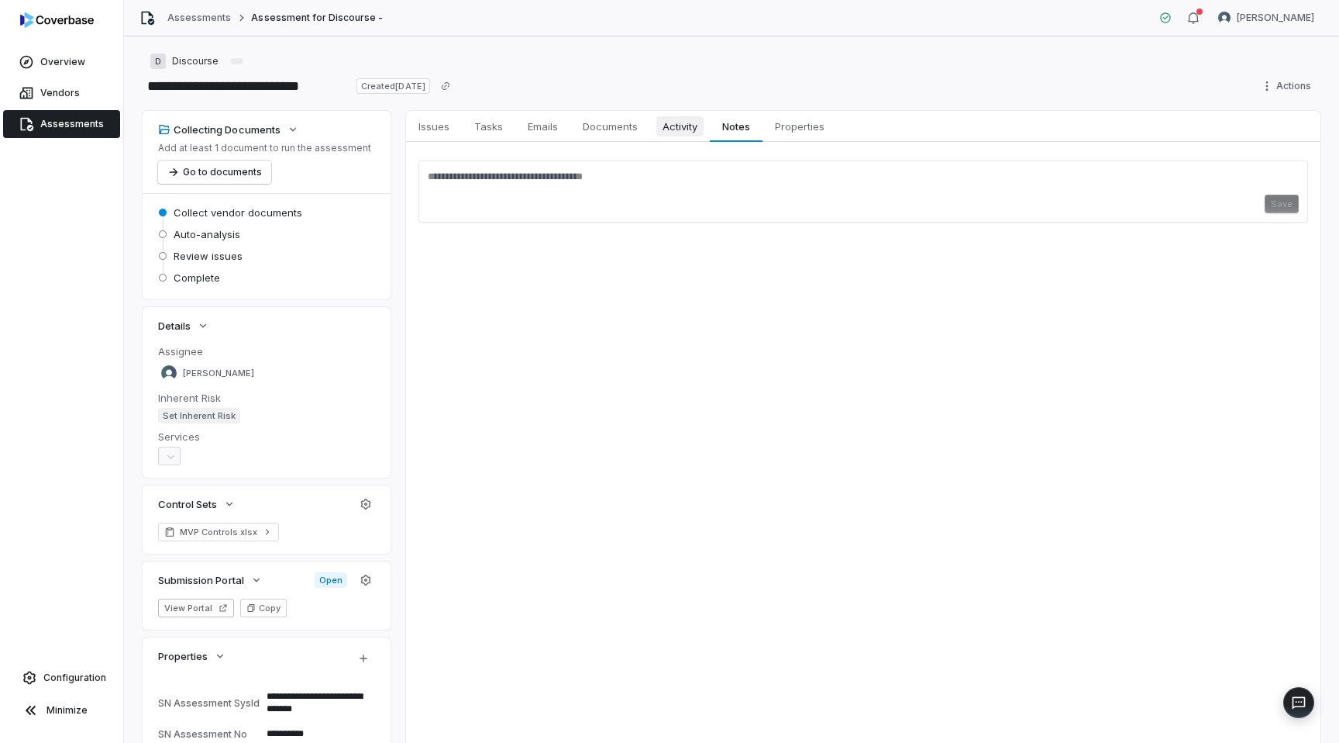
click at [657, 129] on span "Activity" at bounding box center [680, 126] width 47 height 20
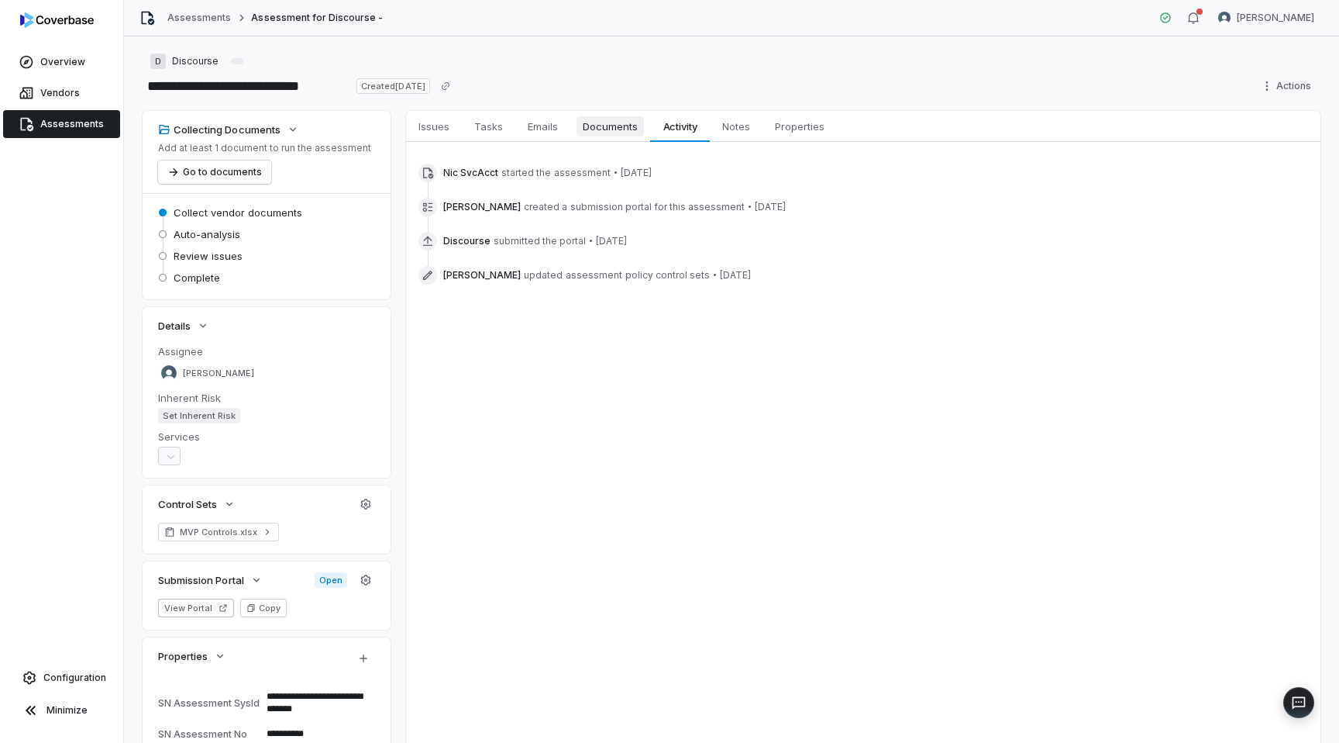
click at [615, 130] on span "Documents" at bounding box center [610, 126] width 67 height 20
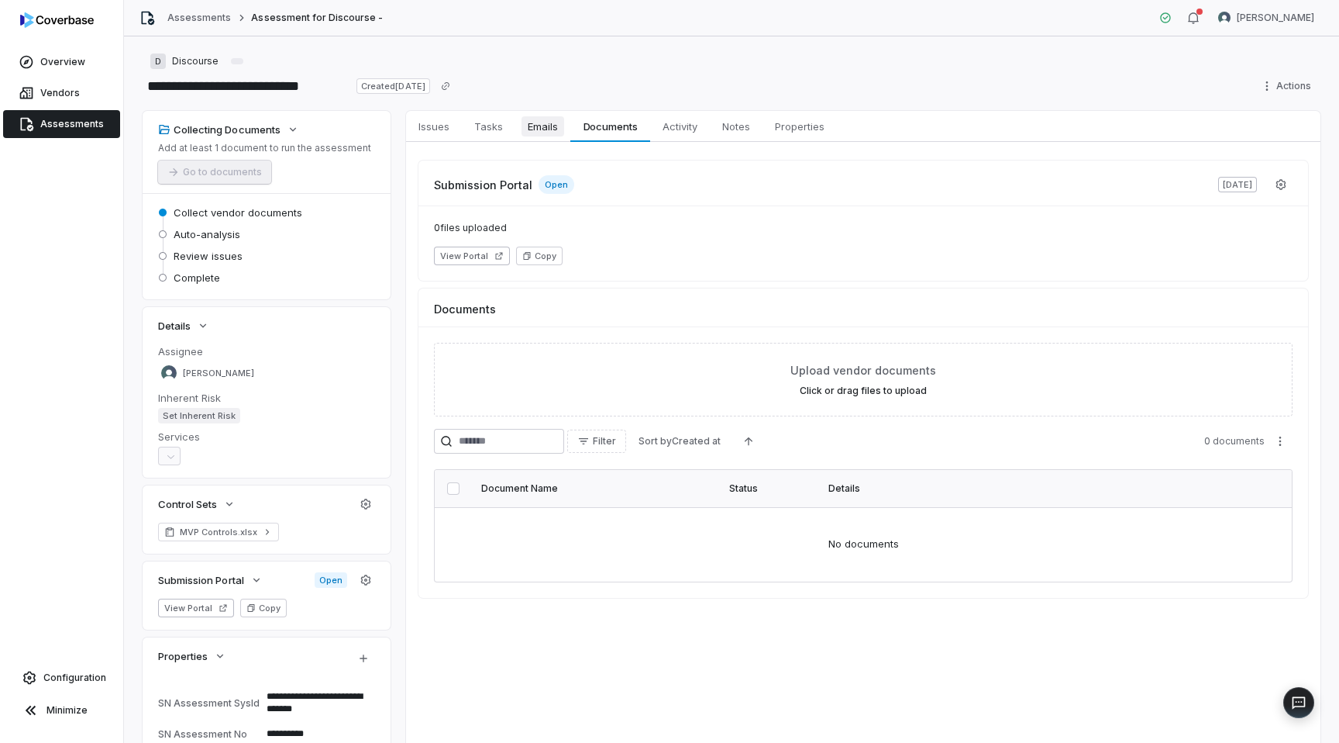
click at [531, 129] on span "Emails" at bounding box center [543, 126] width 43 height 20
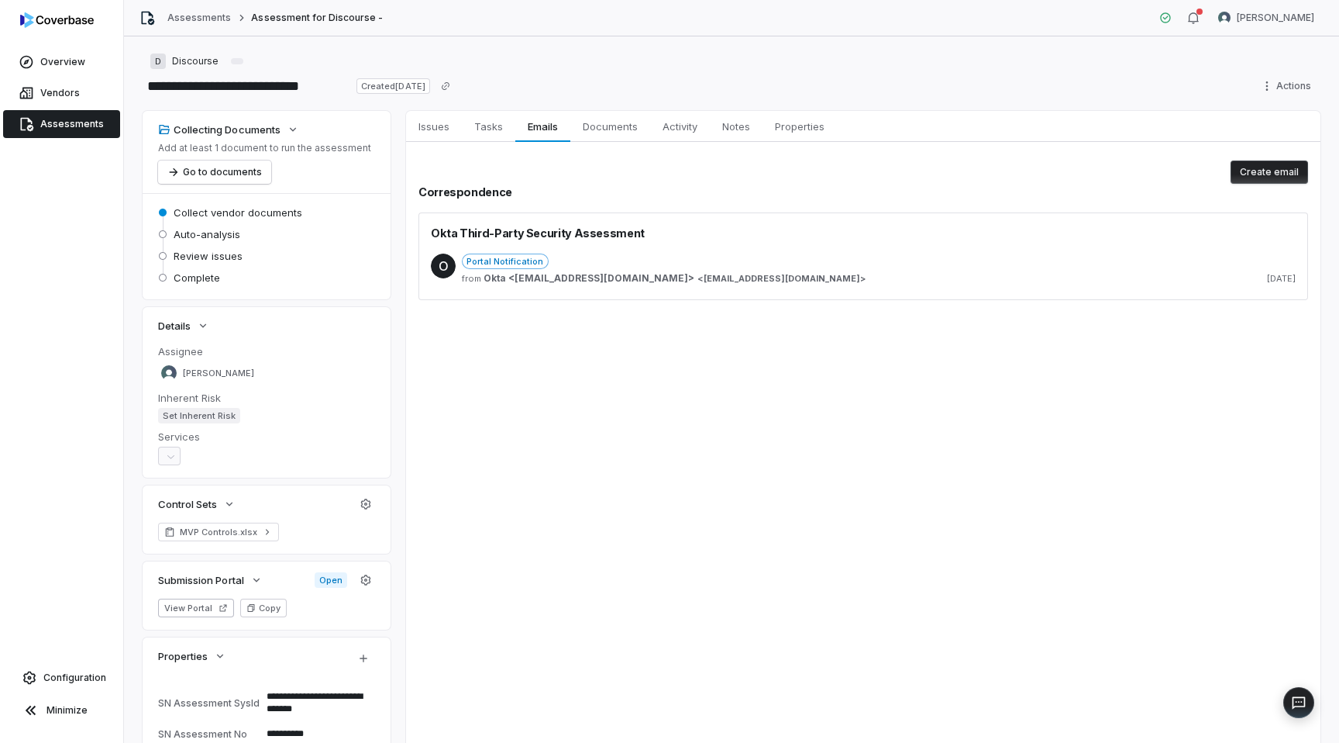
click at [704, 281] on span "[EMAIL_ADDRESS][DOMAIN_NAME]" at bounding box center [782, 279] width 157 height 12
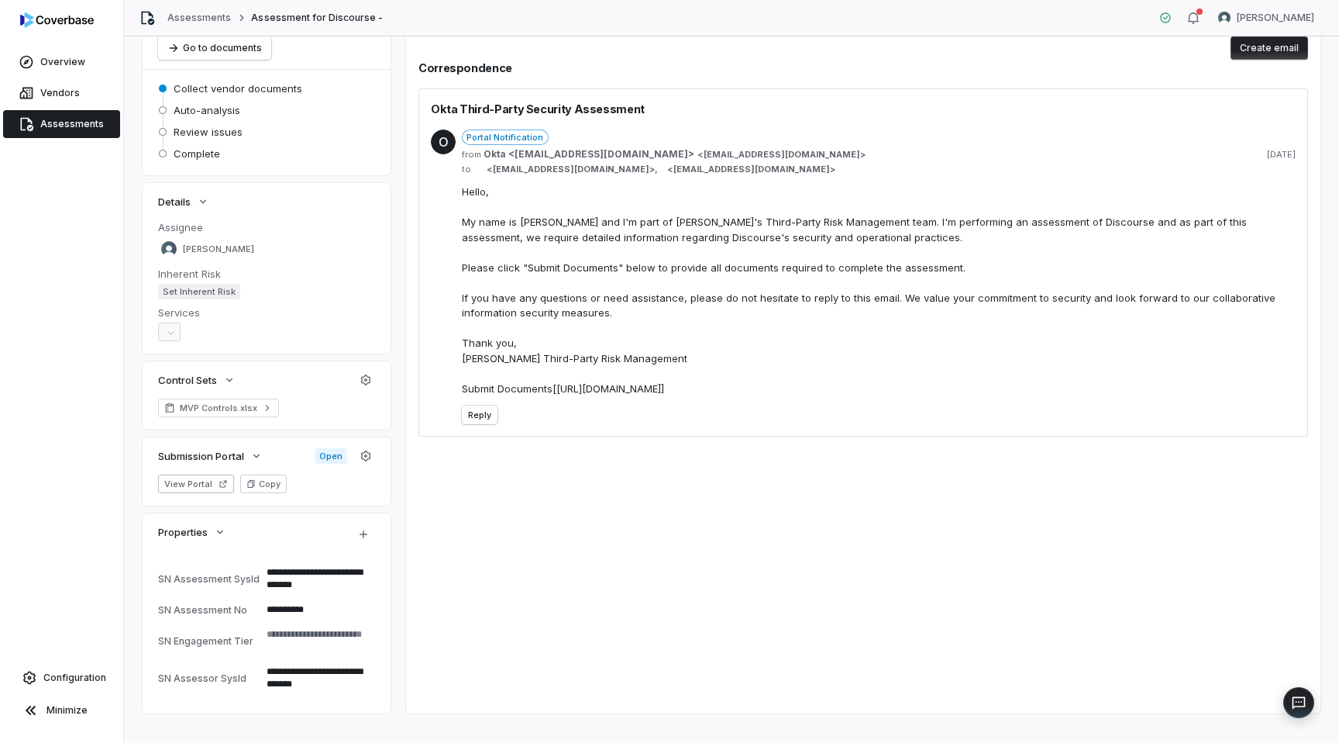
scroll to position [136, 0]
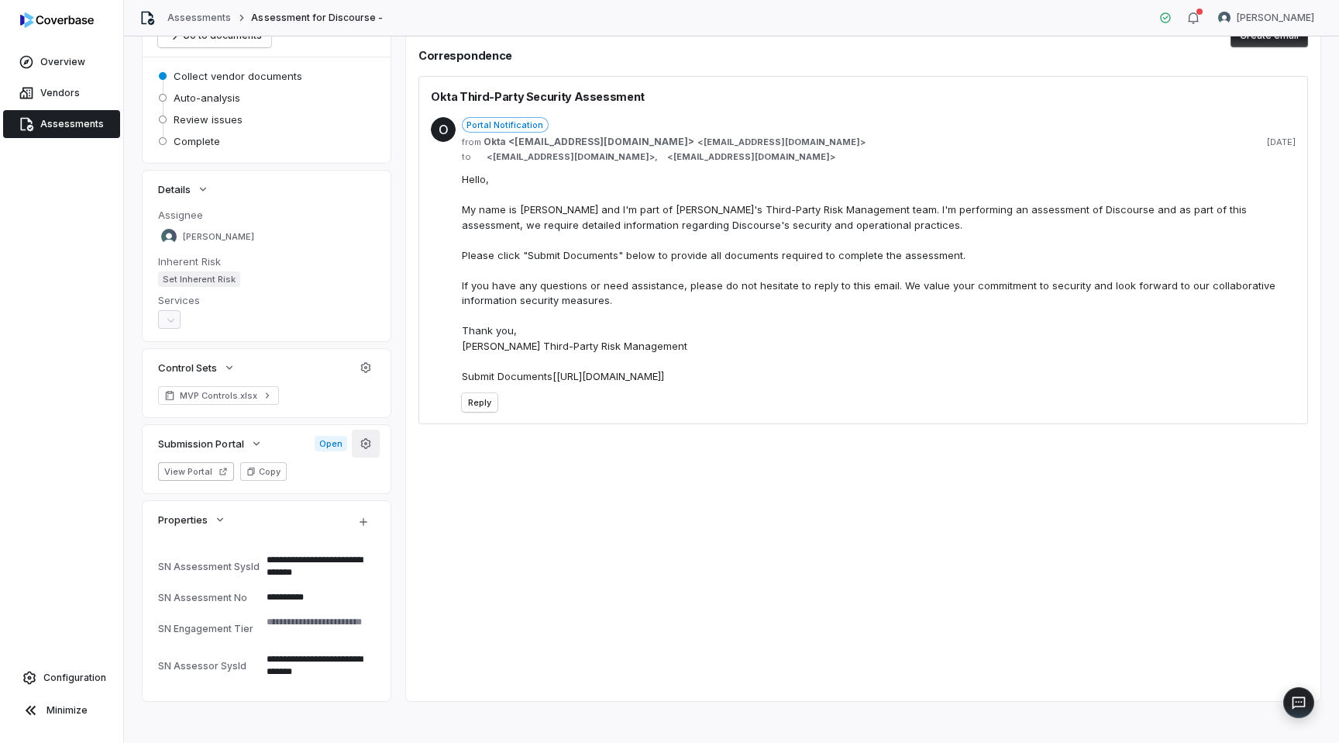
click at [366, 443] on icon "button" at bounding box center [366, 443] width 10 height 10
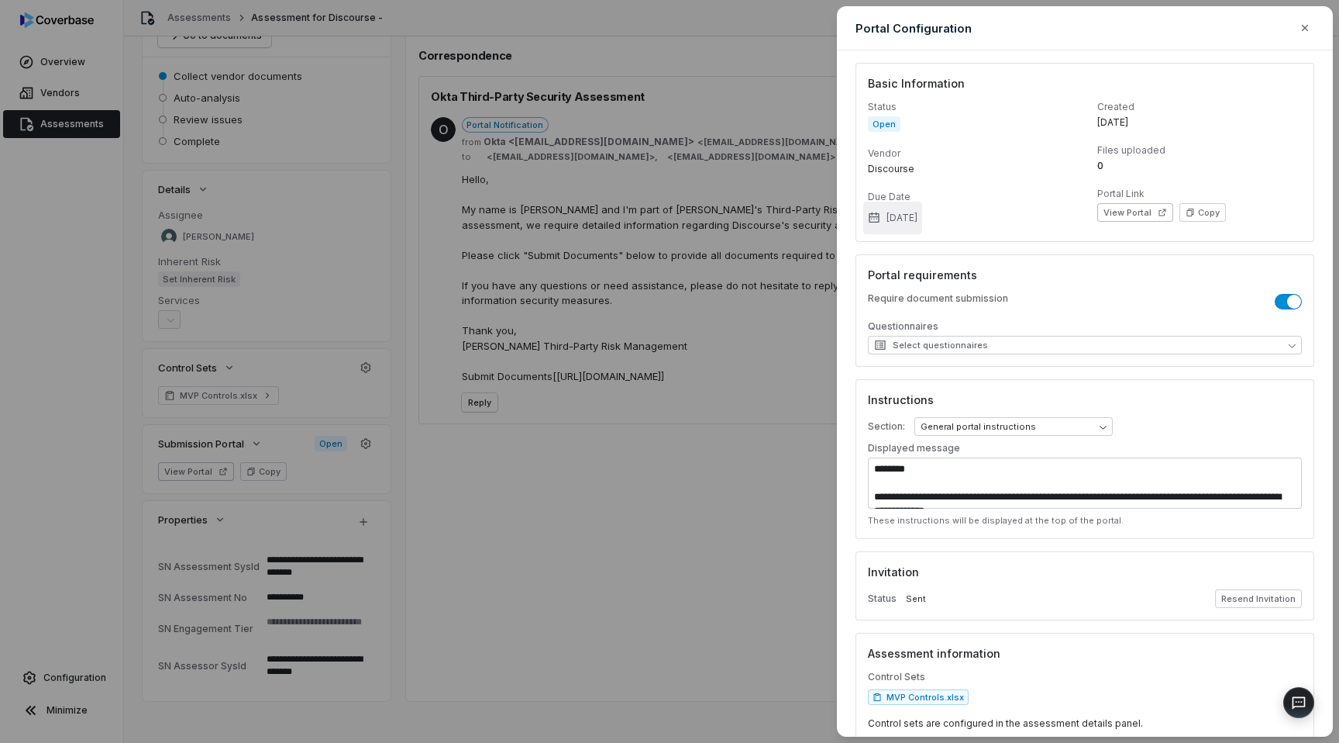
click at [922, 218] on button "[DATE]" at bounding box center [892, 218] width 59 height 33
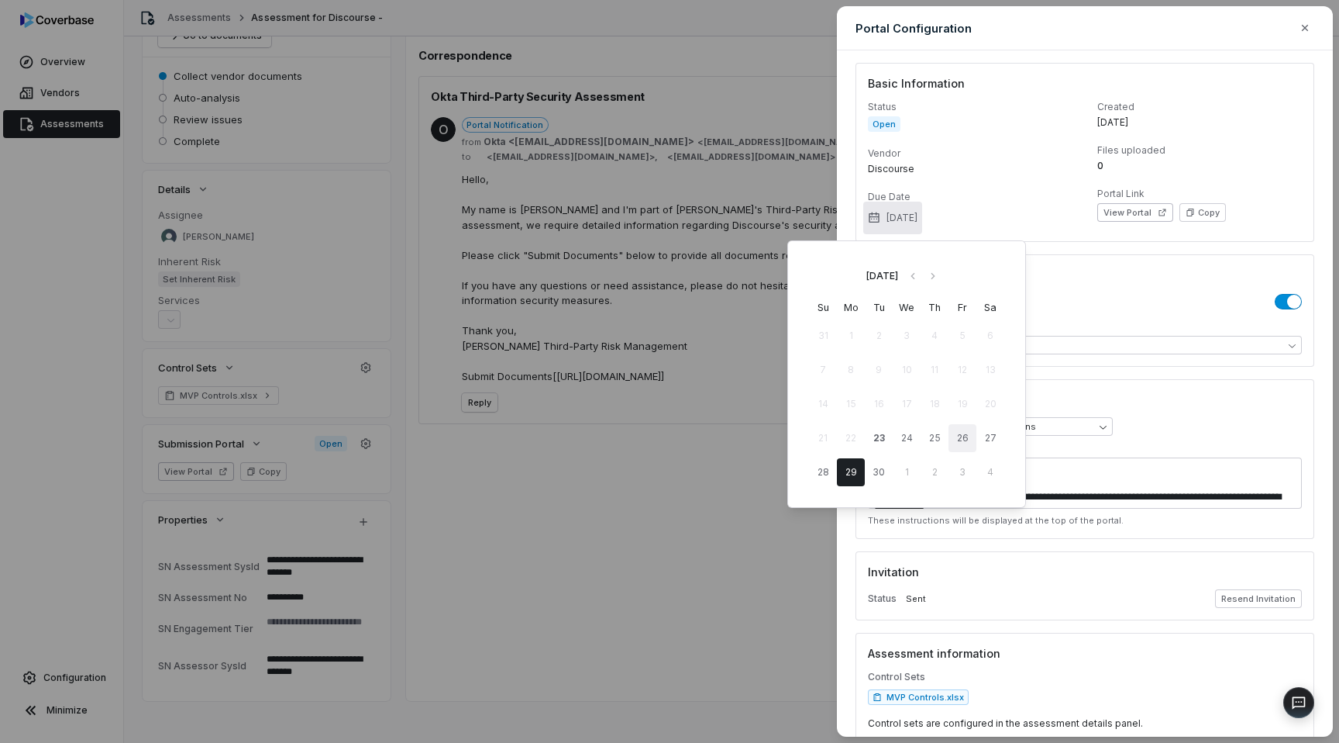
click at [960, 440] on button "26" at bounding box center [963, 438] width 28 height 28
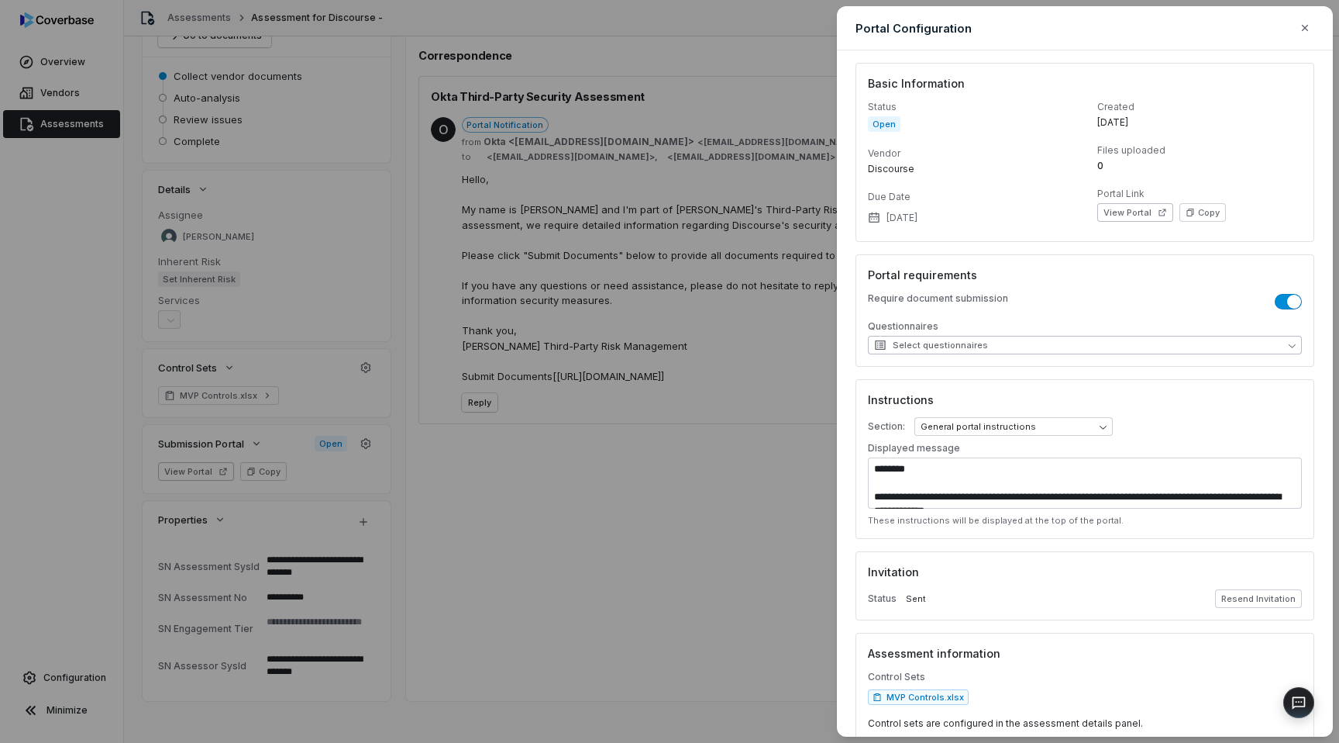
scroll to position [66, 0]
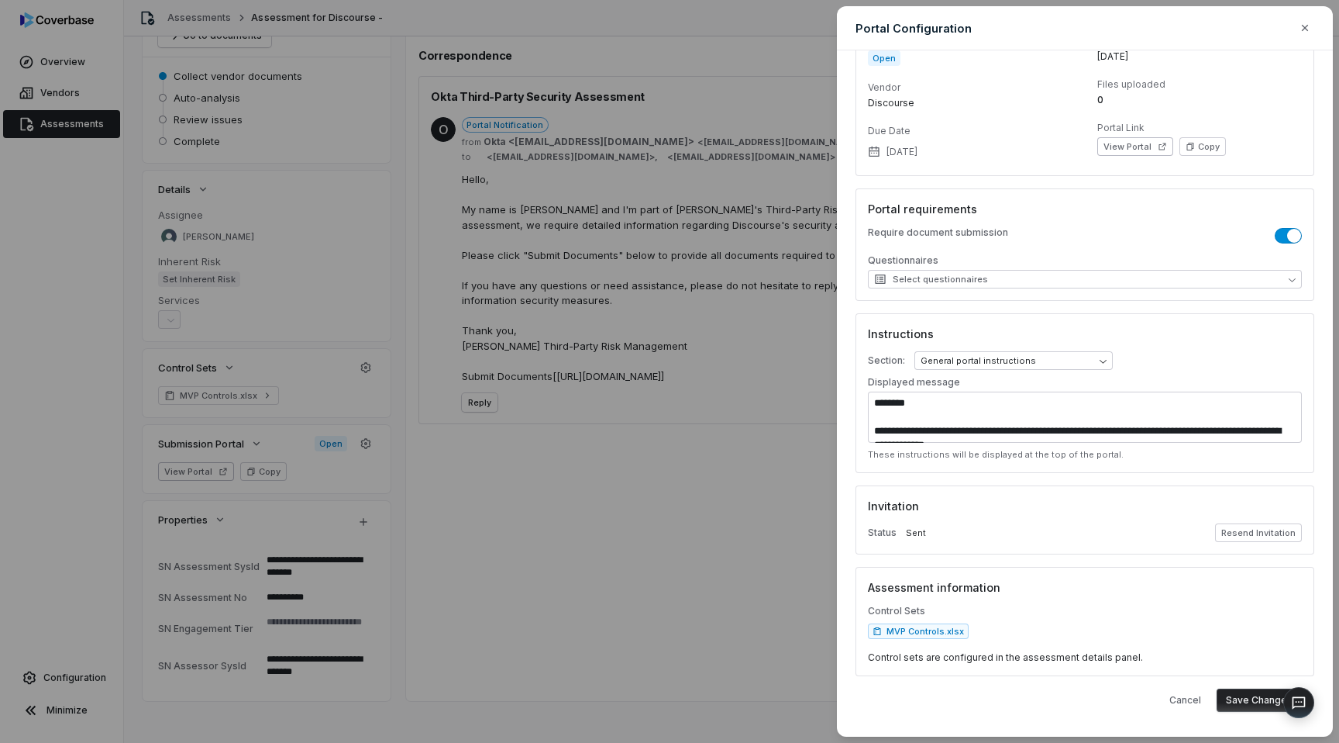
click at [1259, 697] on button "Save Changes" at bounding box center [1259, 699] width 85 height 23
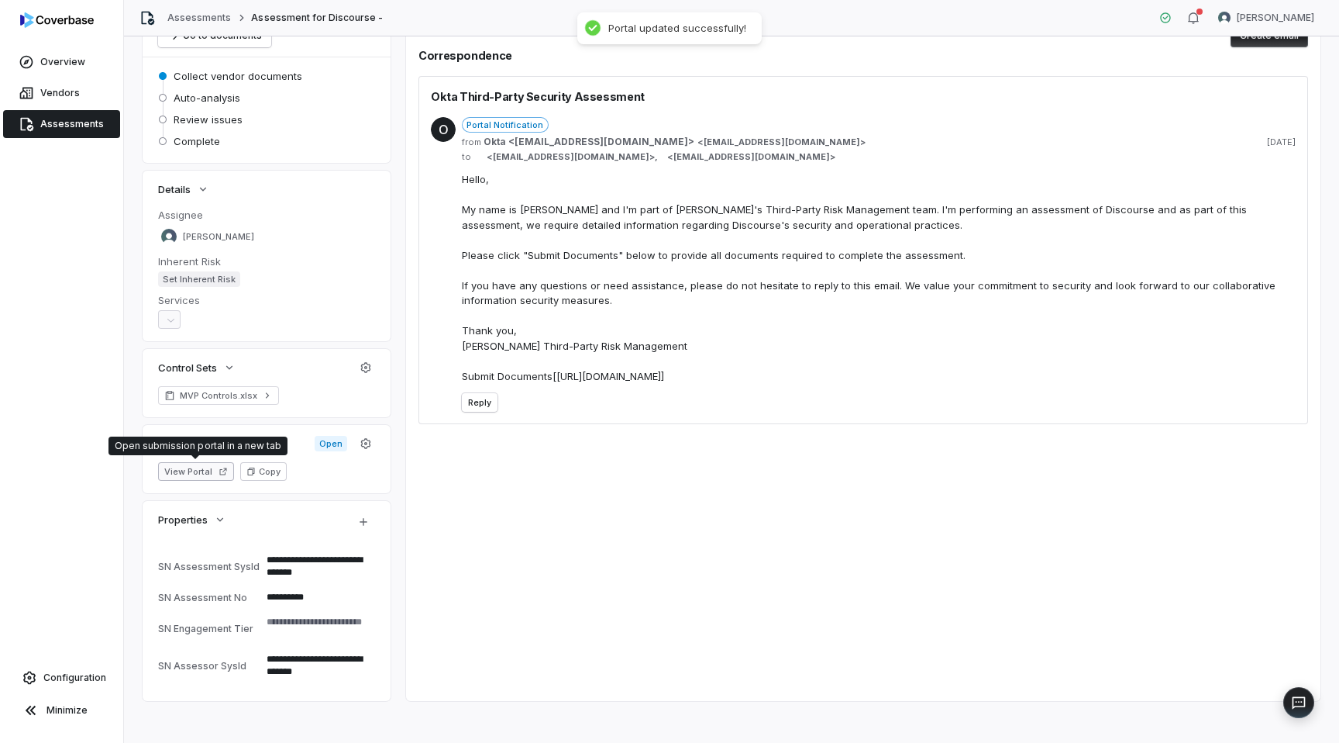
click at [208, 470] on button "View Portal" at bounding box center [196, 471] width 76 height 19
type textarea "*"
